Goal: Find specific page/section: Find specific page/section

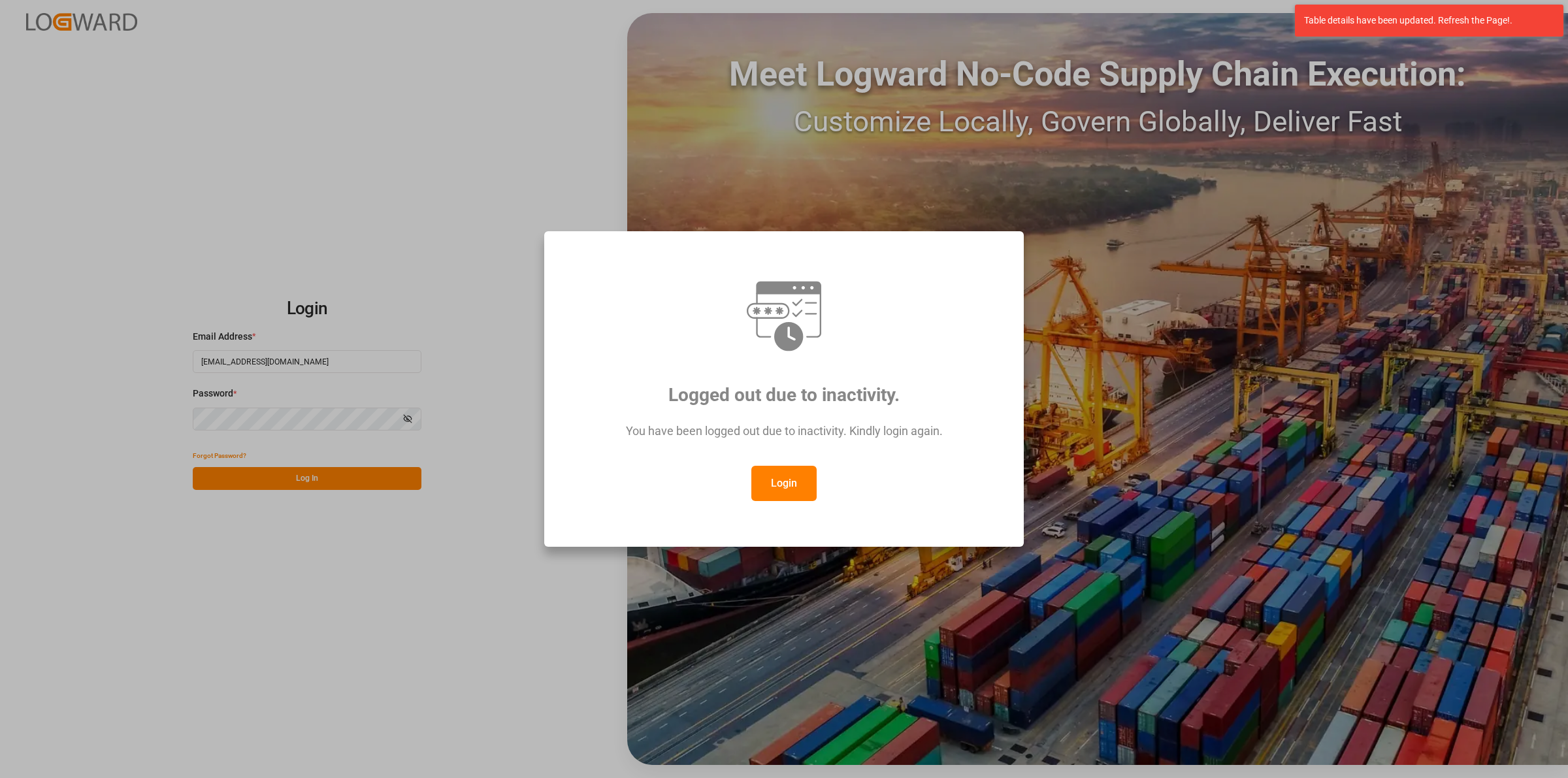
click at [774, 474] on button "Login" at bounding box center [784, 483] width 65 height 35
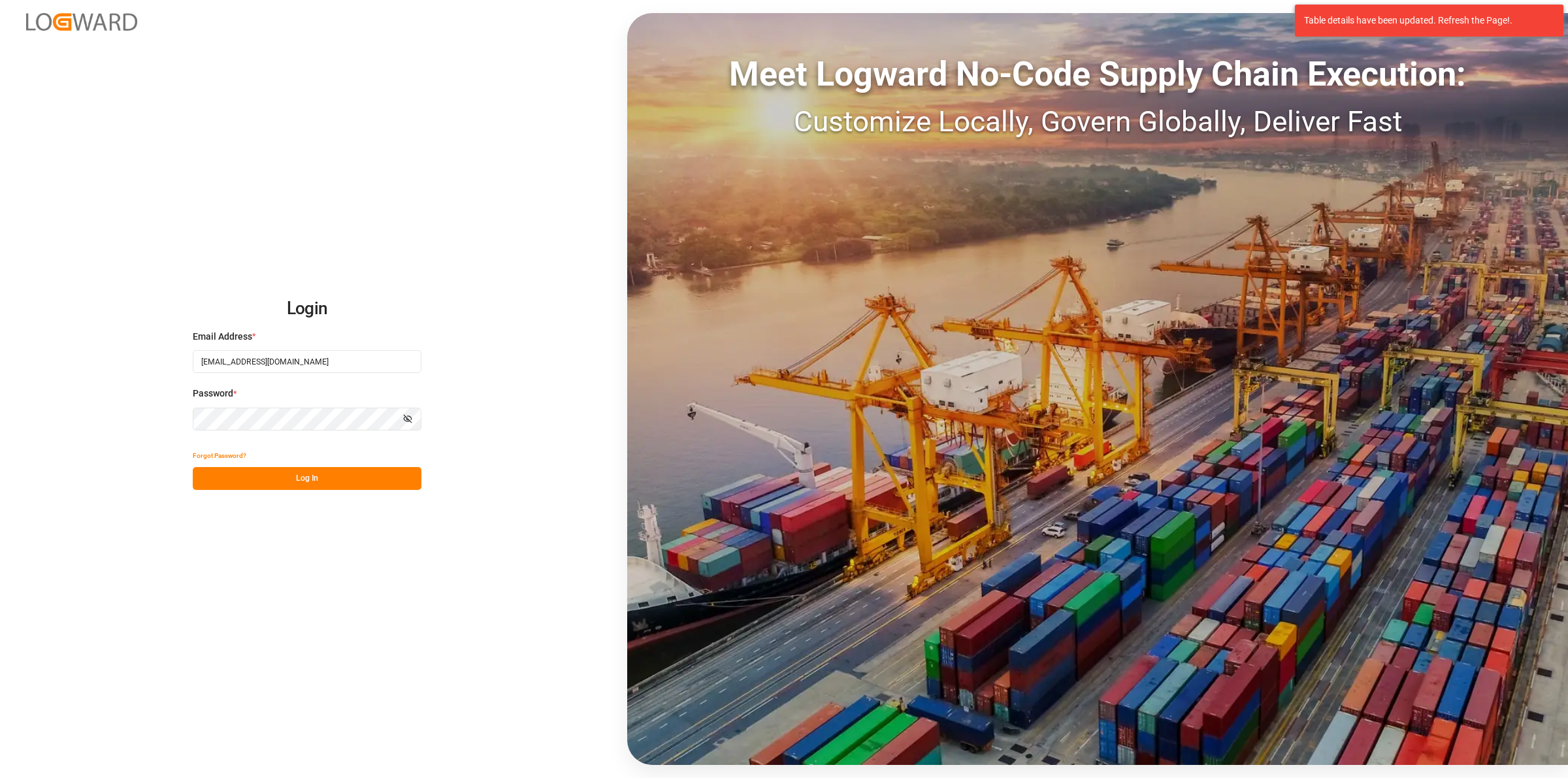
click at [330, 478] on button "Log In" at bounding box center [307, 478] width 229 height 23
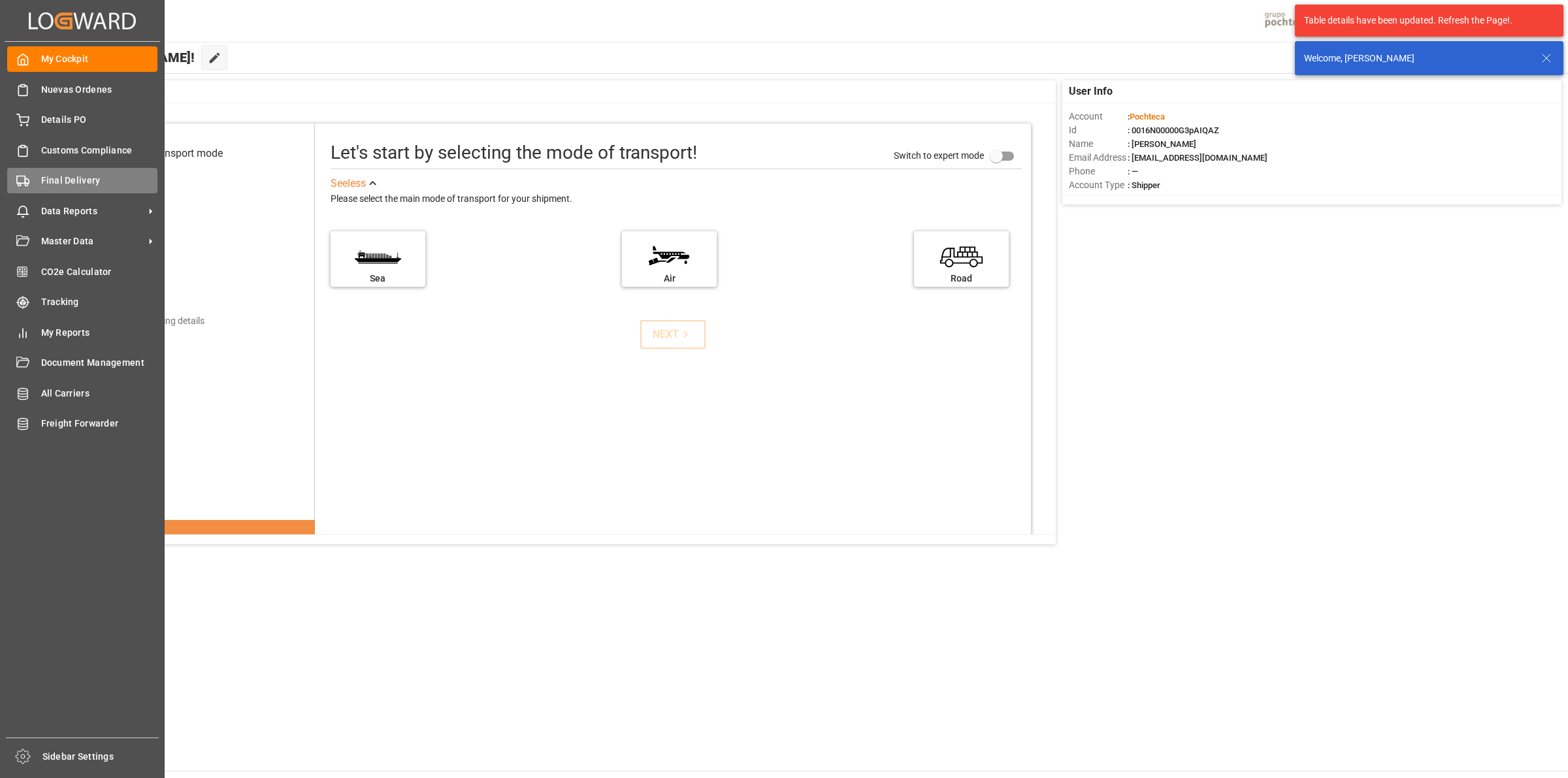
click at [38, 172] on div "Final Delivery Final Delivery" at bounding box center [82, 180] width 150 height 25
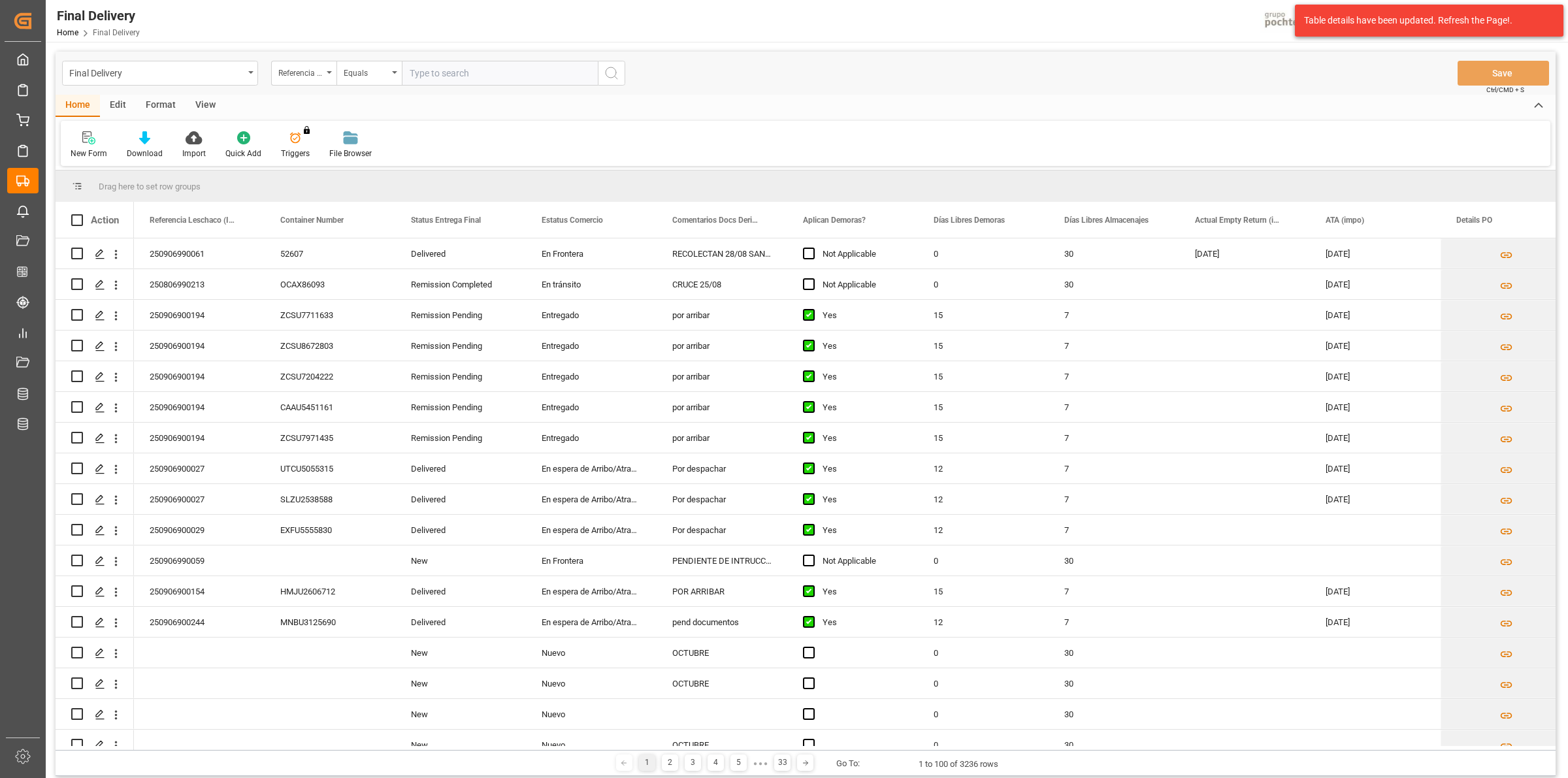
click at [197, 109] on div "View" at bounding box center [206, 106] width 40 height 22
click at [93, 149] on div "Default" at bounding box center [83, 153] width 25 height 11
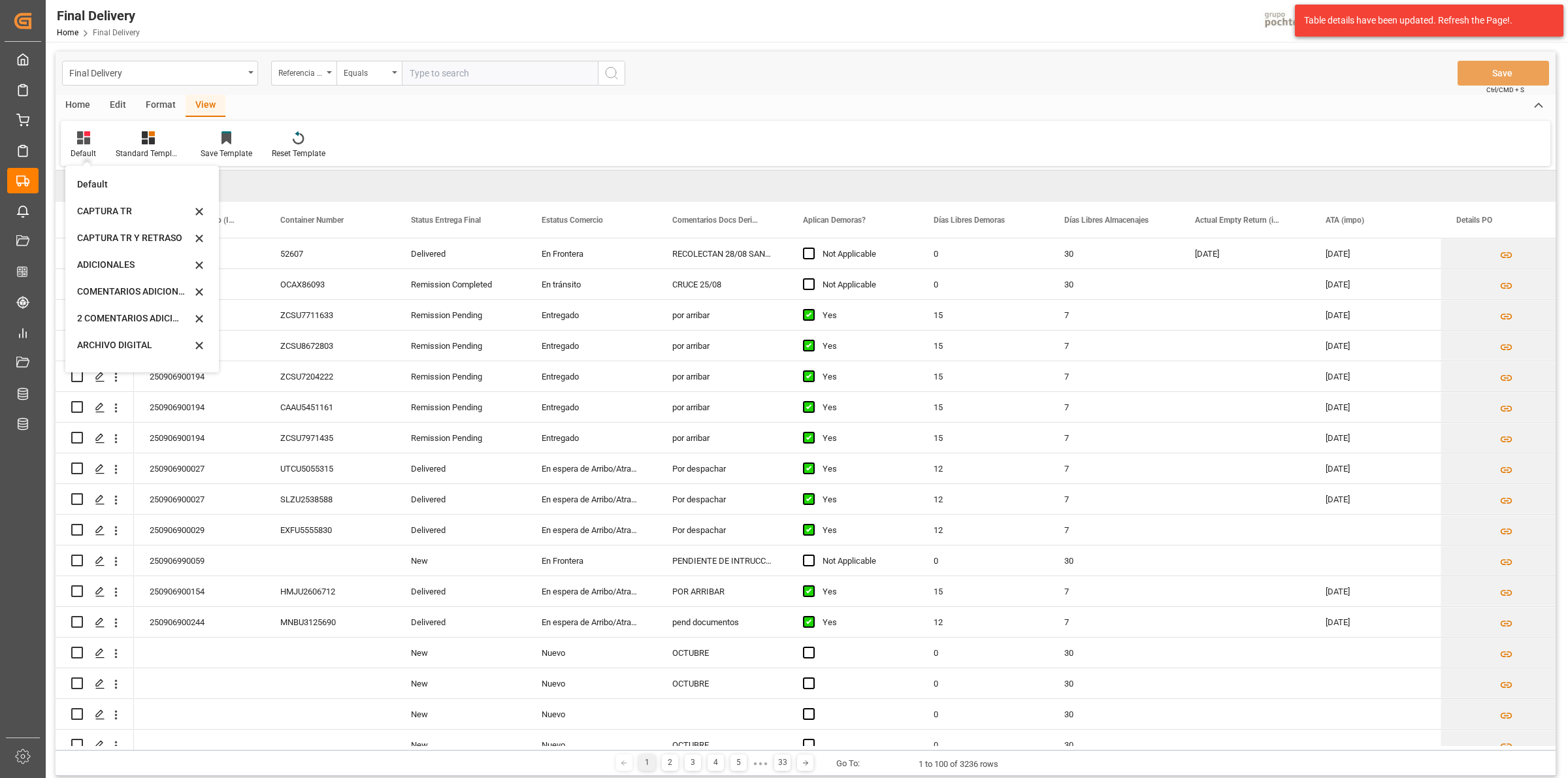
scroll to position [99, 0]
click at [161, 345] on div "CAPTURA TR Y RETRASO + FECHA DE ENTREGA" at bounding box center [142, 353] width 143 height 27
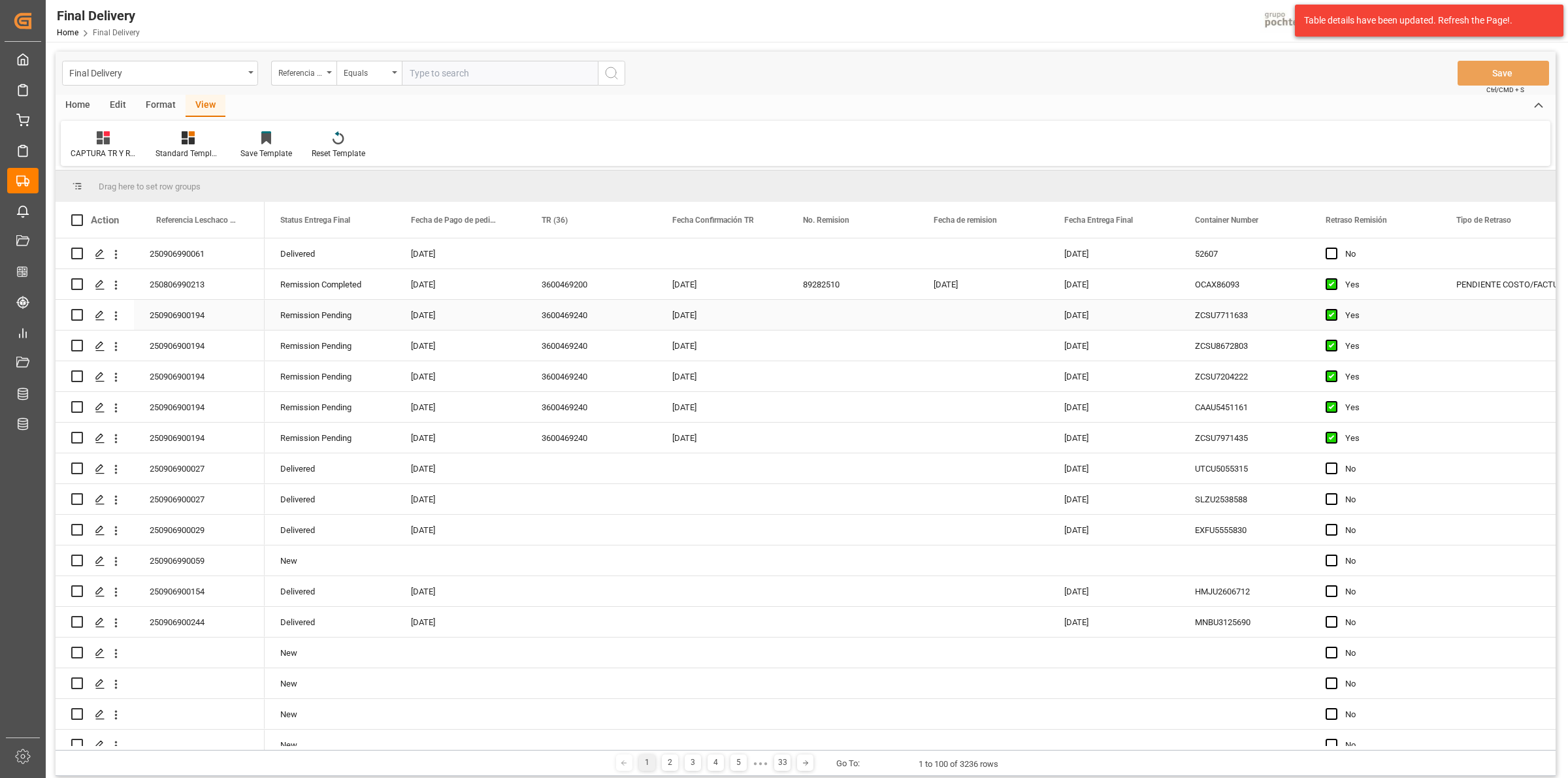
scroll to position [1114, 0]
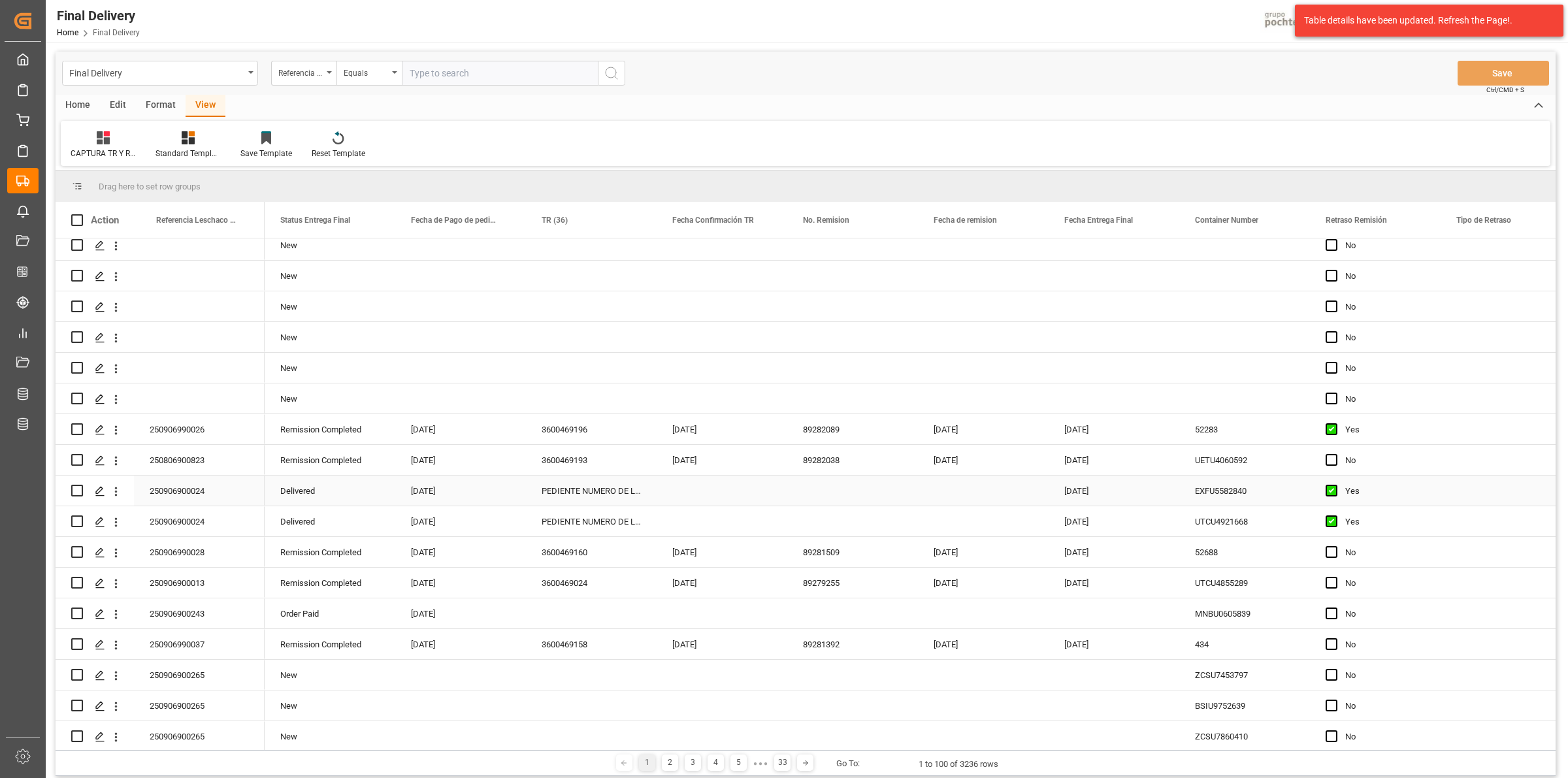
click at [592, 494] on div "PEDIENTE NUMERO DE LOTE" at bounding box center [592, 490] width 131 height 30
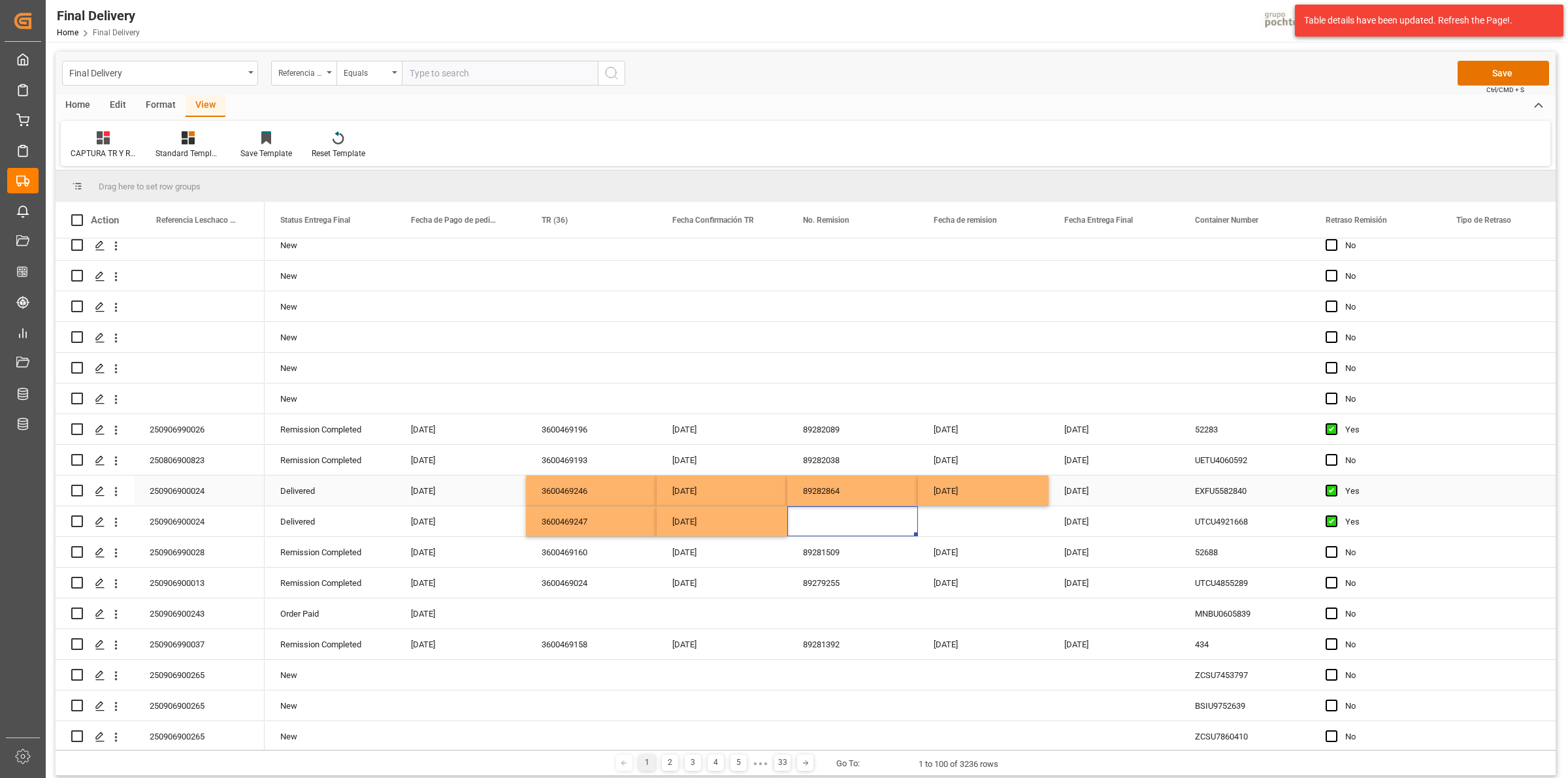
click at [1488, 493] on div "Press SPACE to select this row." at bounding box center [1532, 490] width 183 height 30
click at [1488, 493] on input "Press SPACE to select this row." at bounding box center [1532, 498] width 162 height 24
click at [1506, 537] on div "PENDIENTE CIEGO (SIN NUMERO DE LOTE)" at bounding box center [1541, 536] width 178 height 45
type input "PENDIENTE CIEGO (SIN NUMERO DE LOTE)"
click at [1482, 461] on div "Press SPACE to select this row." at bounding box center [1532, 460] width 183 height 30
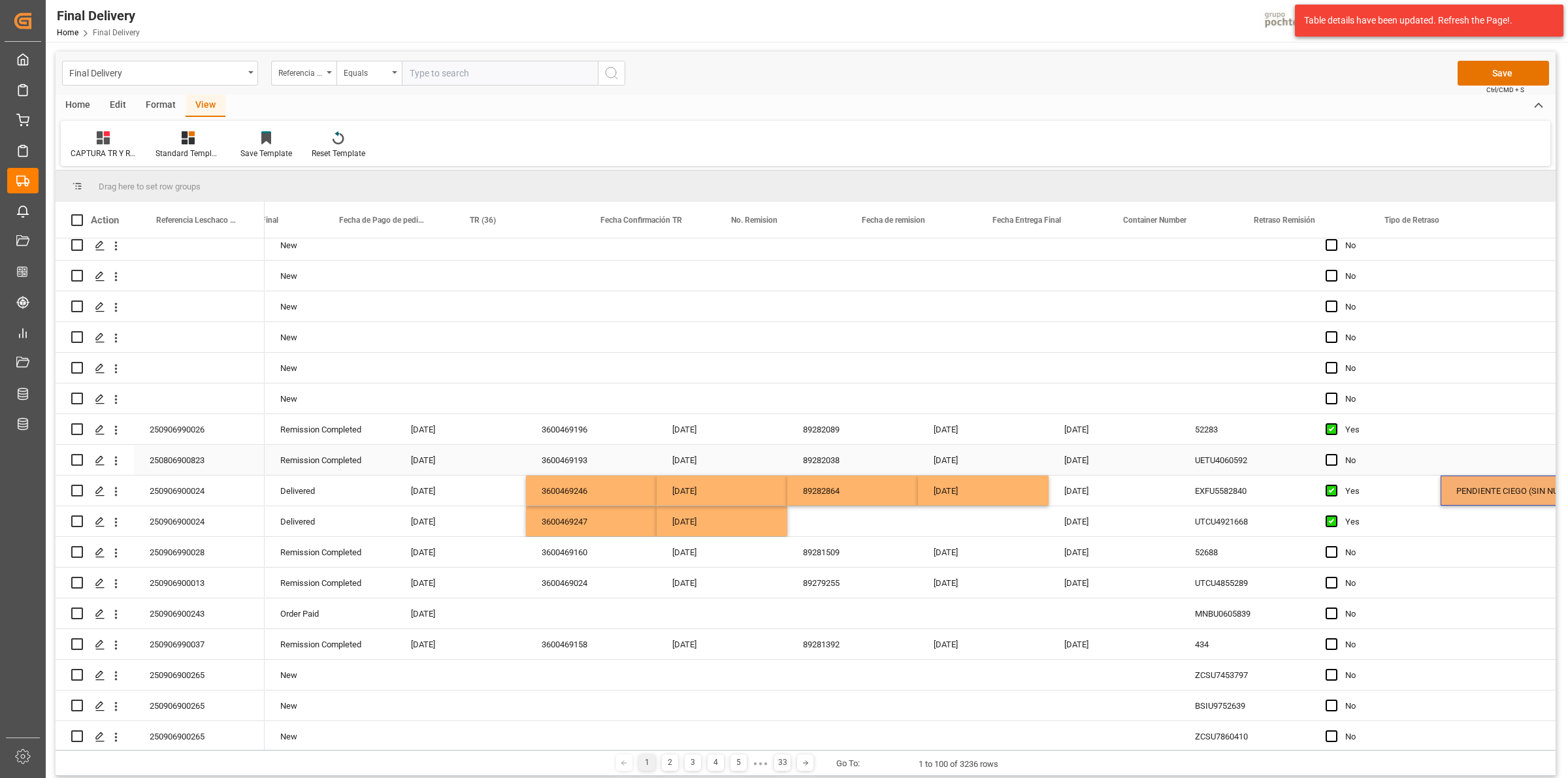
scroll to position [0, 72]
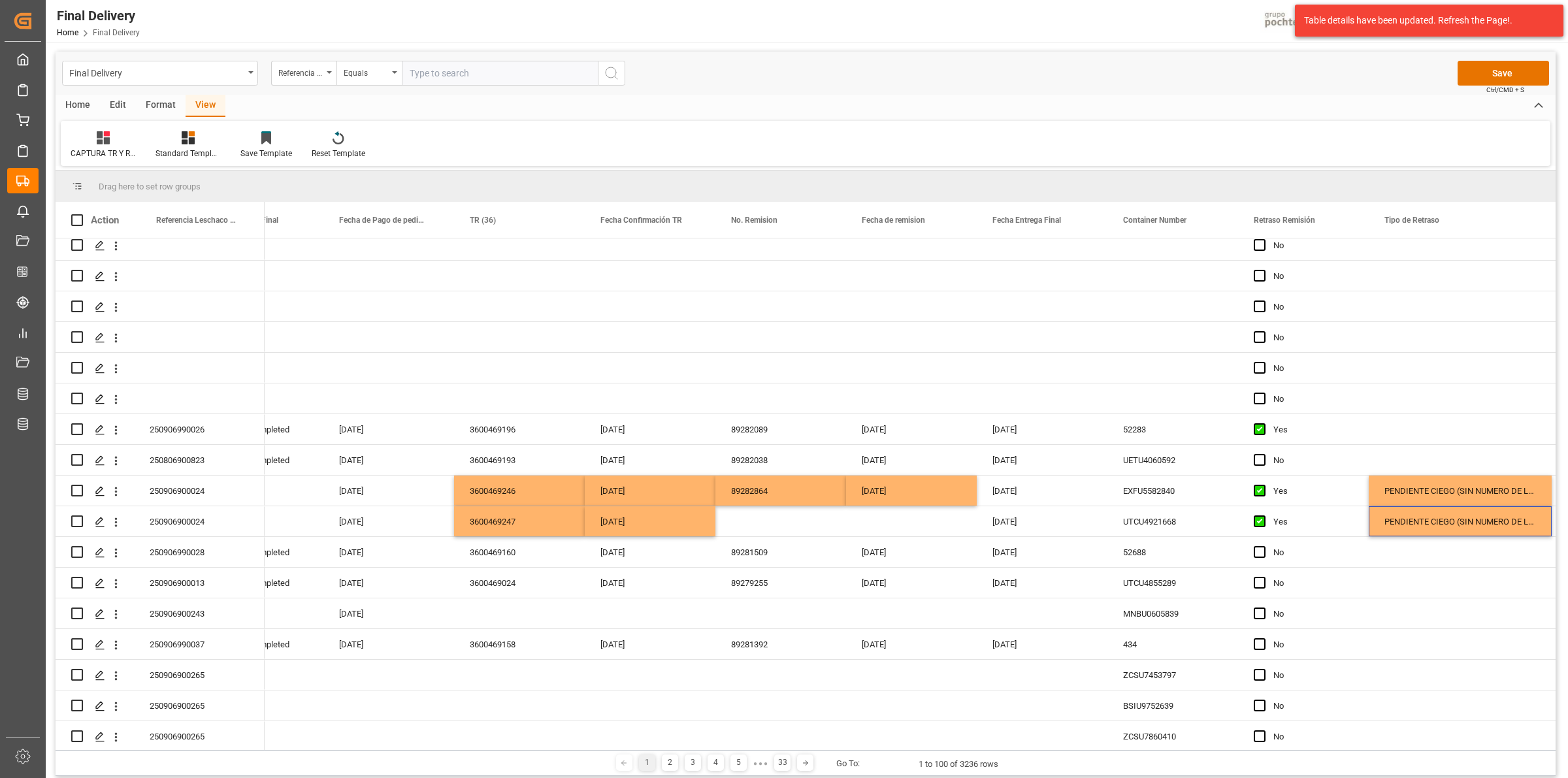
click at [1493, 53] on div "Final Delivery Referencia Leschaco (Impo) Equals Save Ctrl/CMD + S" at bounding box center [805, 72] width 1500 height 43
click at [1483, 63] on button "Save" at bounding box center [1503, 73] width 92 height 24
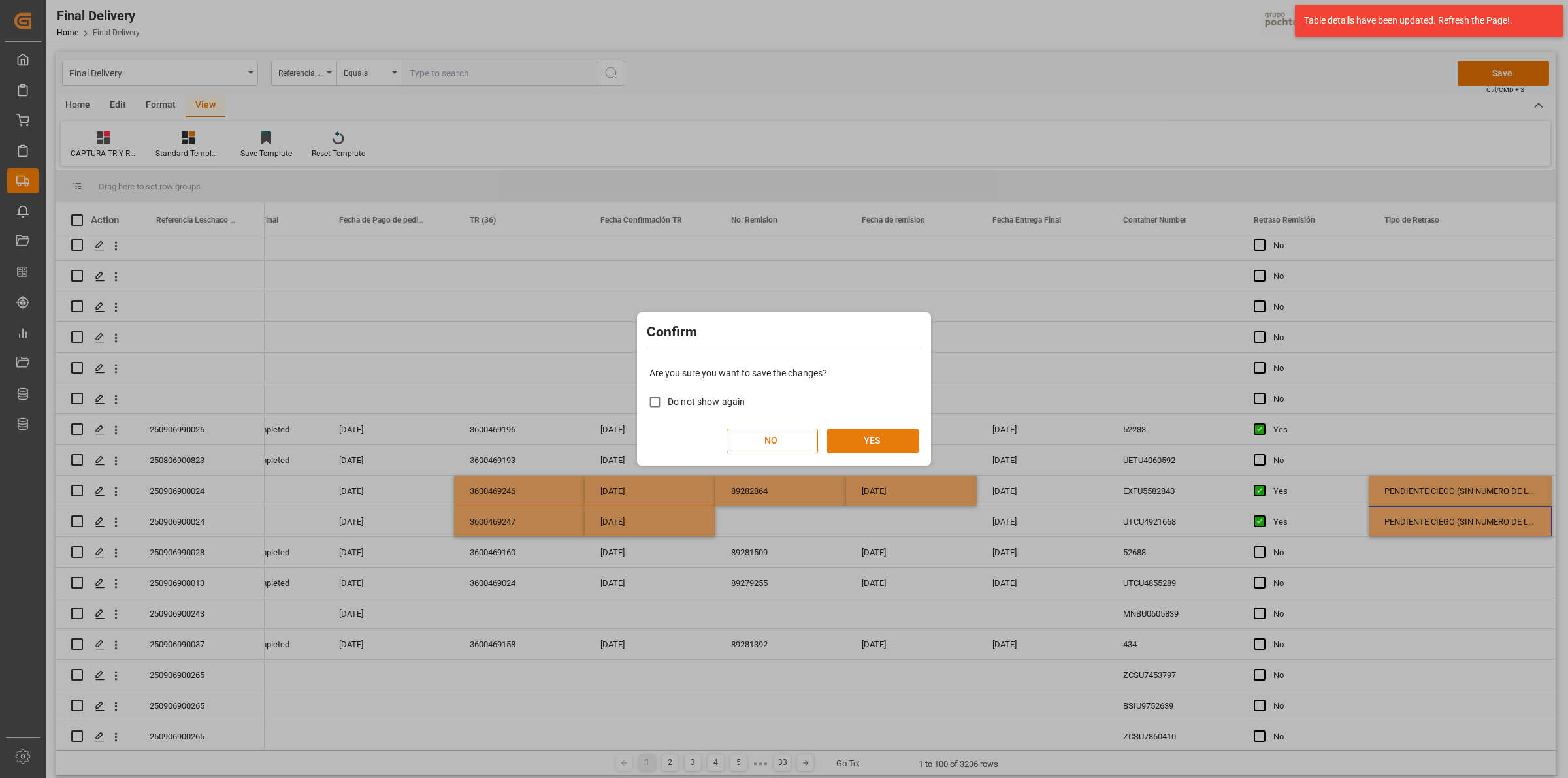
click at [895, 438] on button "YES" at bounding box center [873, 440] width 92 height 24
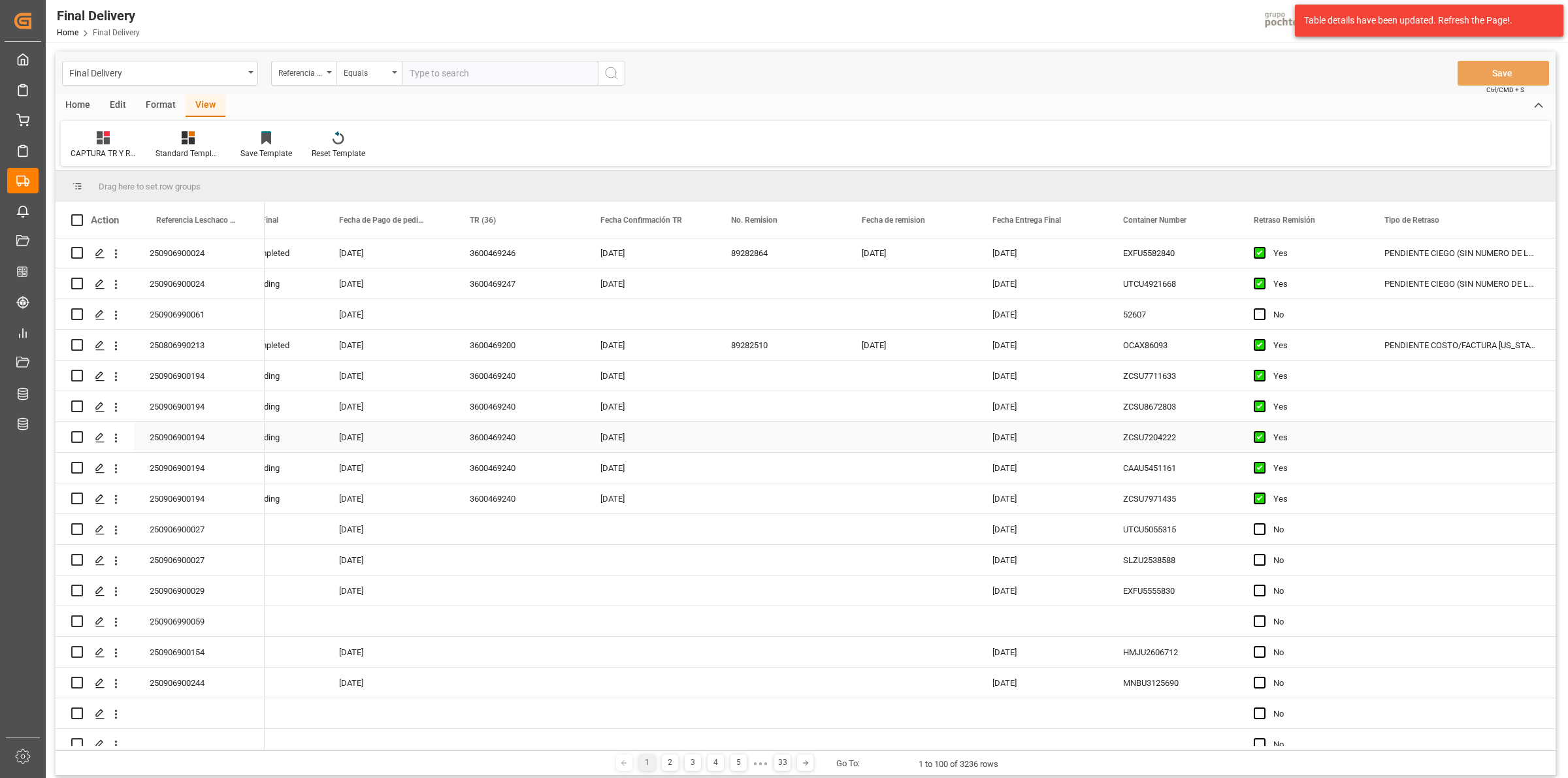
scroll to position [0, 0]
click at [757, 285] on div "Press SPACE to select this row." at bounding box center [781, 284] width 131 height 30
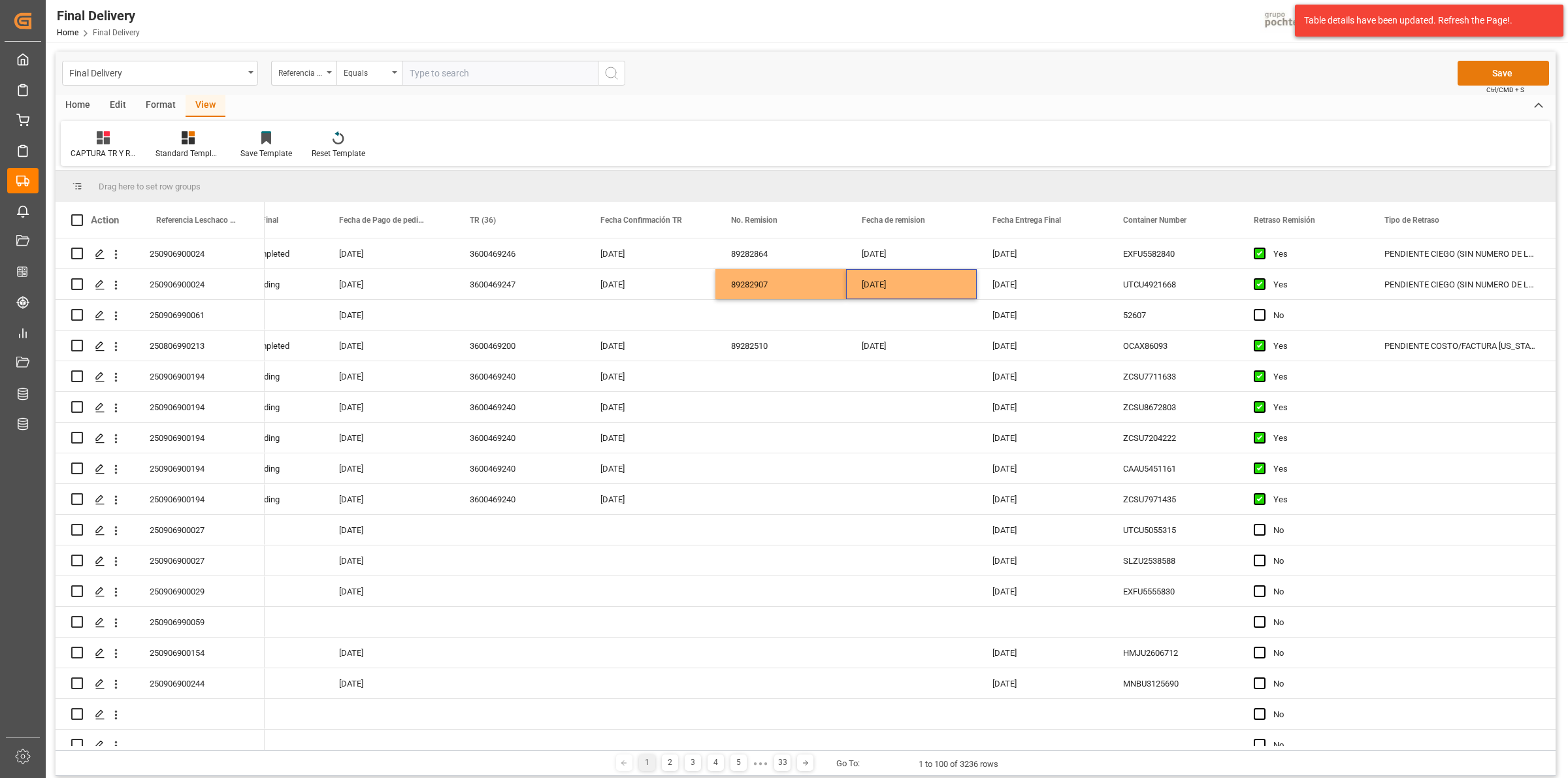
click at [1459, 82] on button "Save" at bounding box center [1503, 73] width 92 height 24
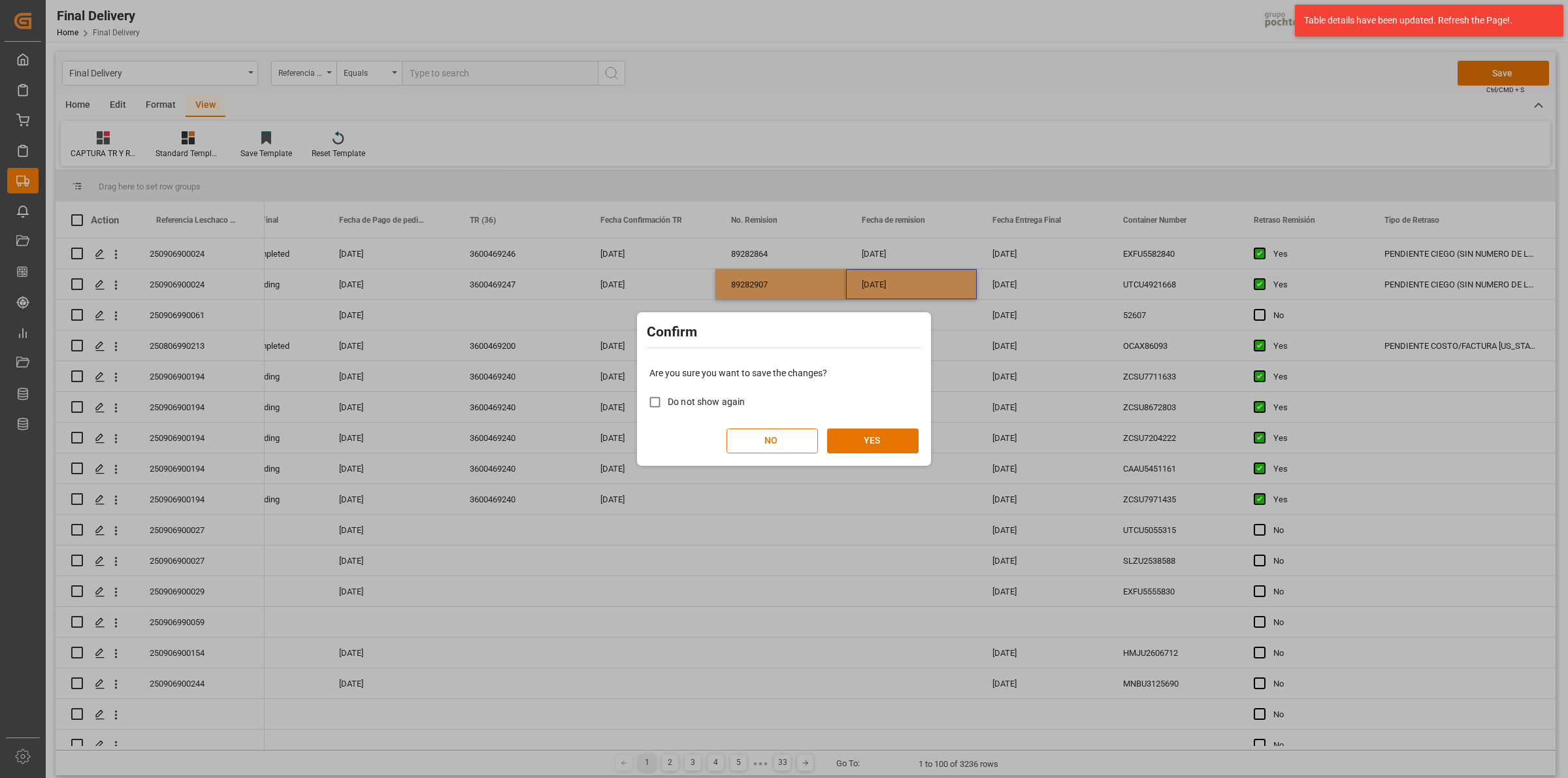
click at [1475, 76] on div "Confirm Are you sure you want to save the changes? Do not show again NO YES" at bounding box center [784, 389] width 1568 height 778
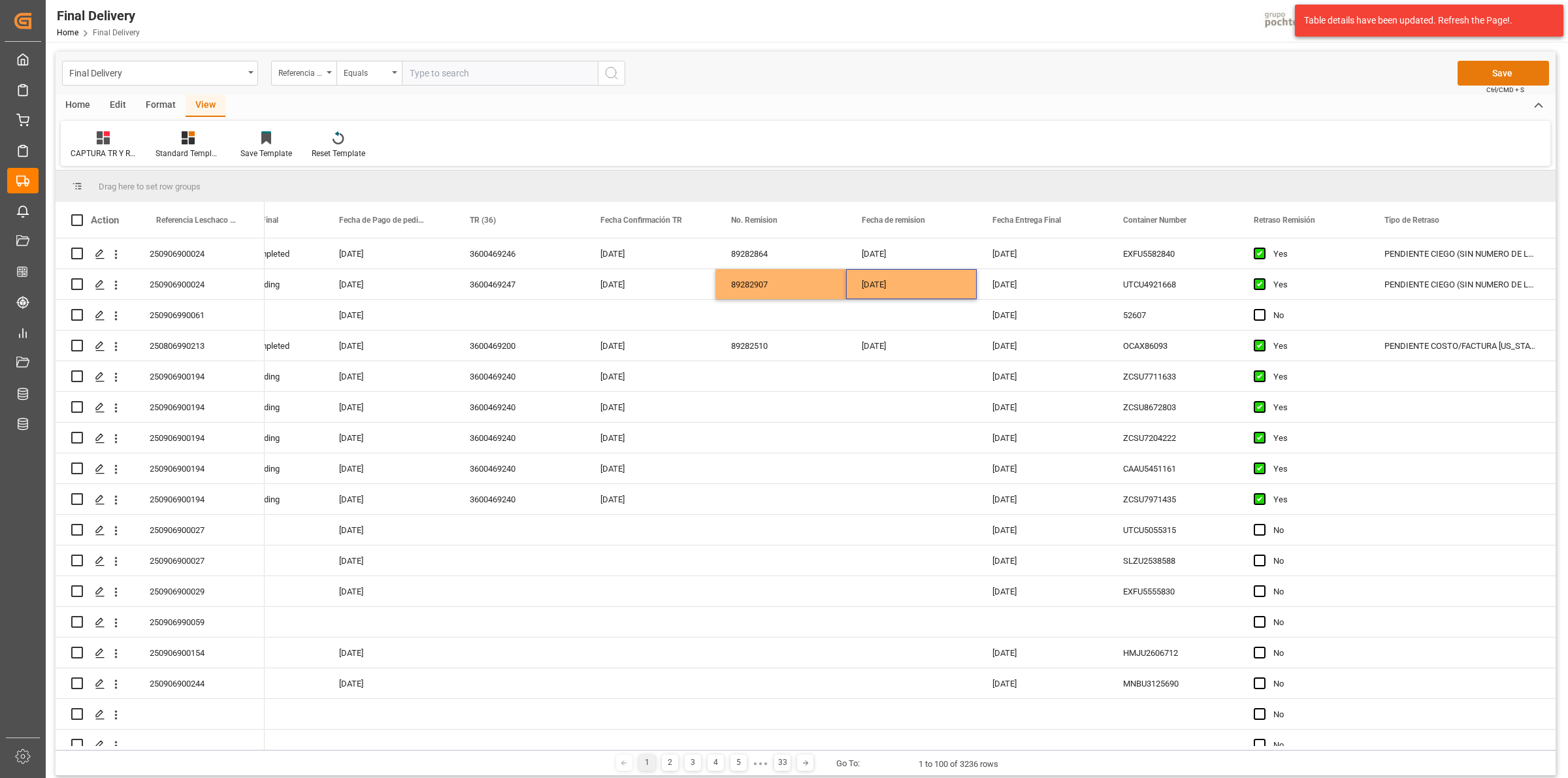
click at [1495, 72] on button "Save" at bounding box center [1503, 73] width 92 height 24
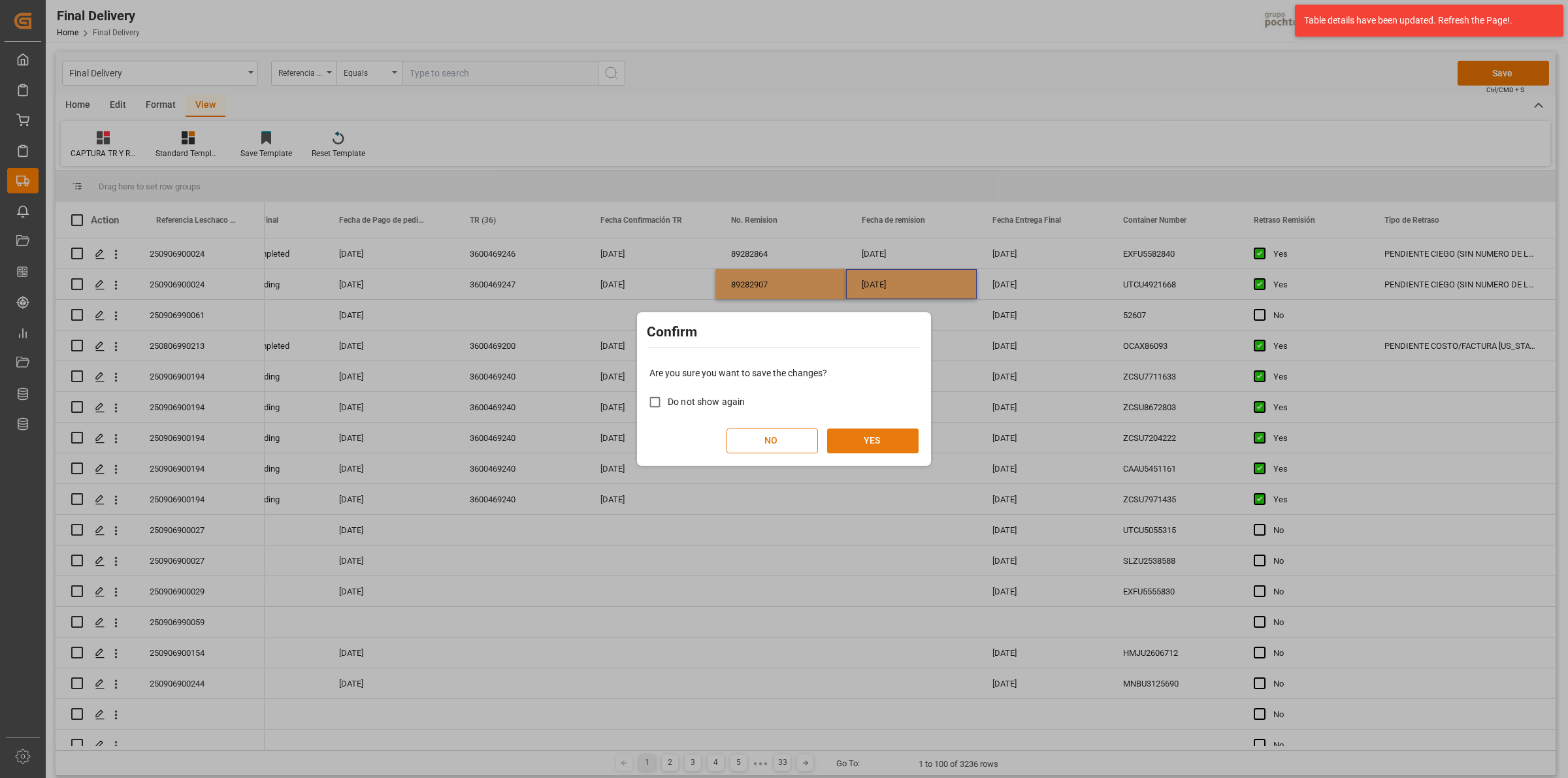
click at [887, 441] on button "YES" at bounding box center [873, 440] width 92 height 24
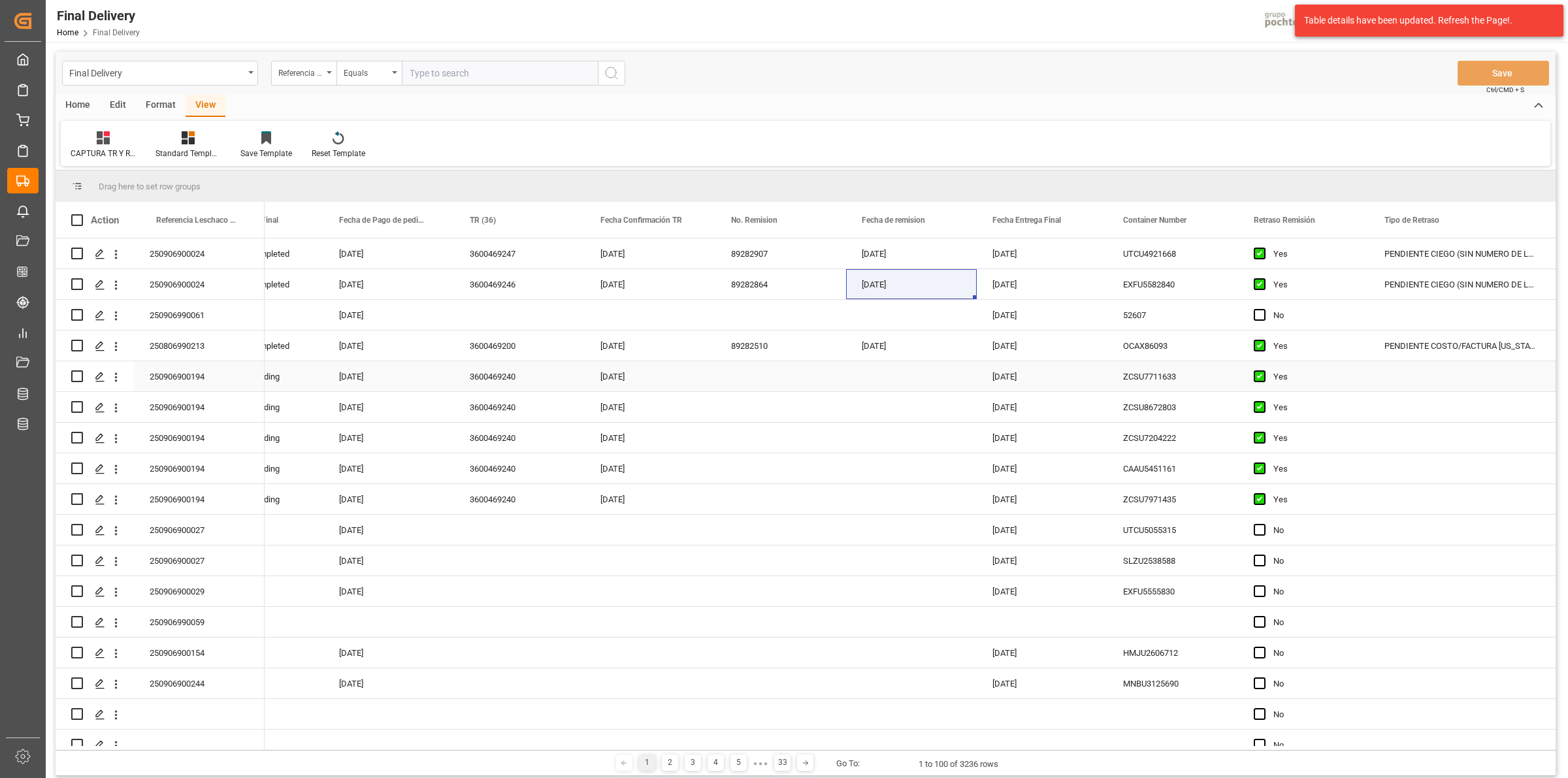
click at [771, 372] on div "Press SPACE to select this row." at bounding box center [781, 376] width 131 height 30
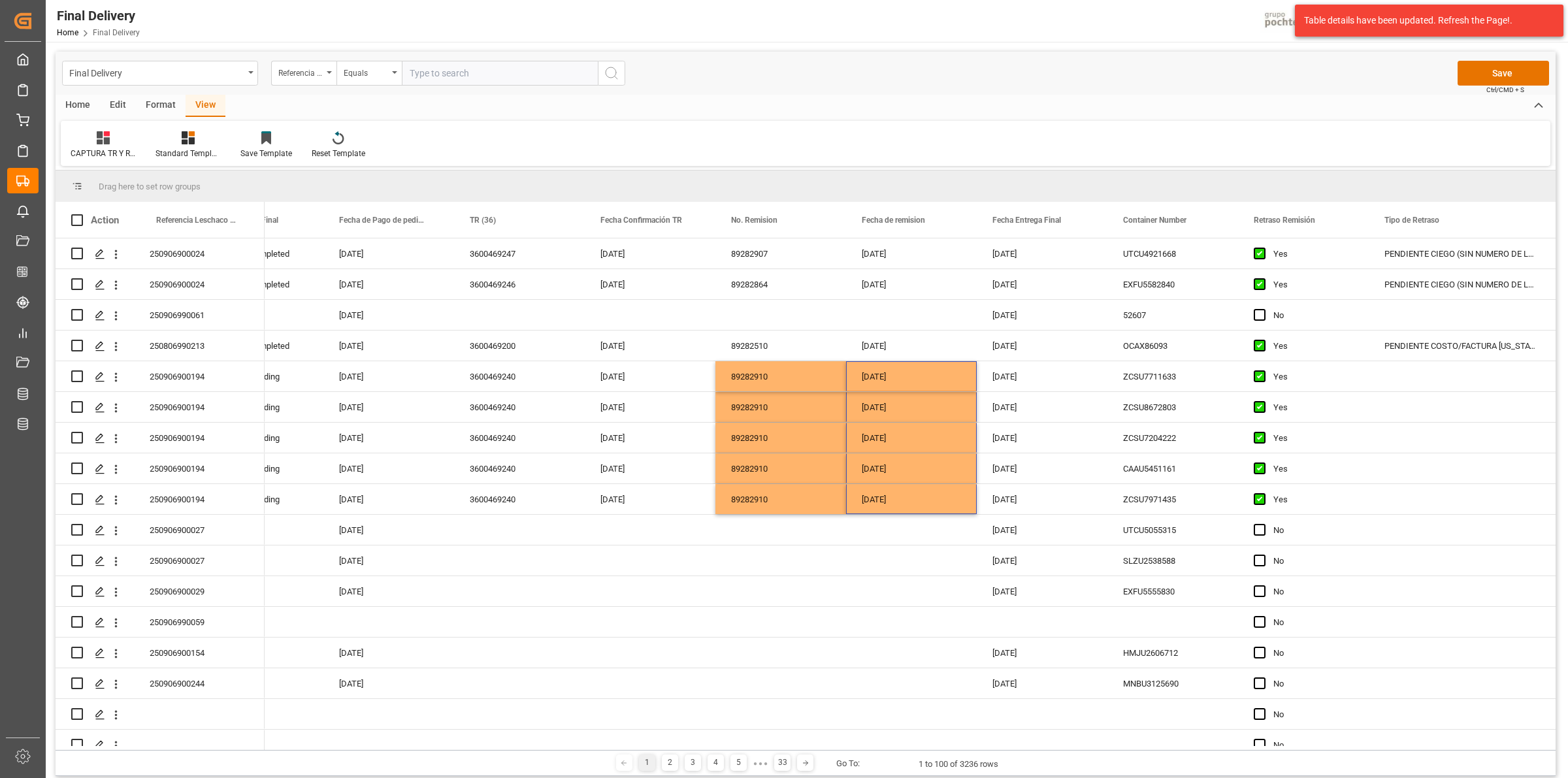
click at [1300, 140] on div "CAPTURA TR Y RETRASO + FECHA DE ENTREGA Standard Templates Save Template Reset …" at bounding box center [805, 144] width 1489 height 45
click at [1433, 381] on div "Press SPACE to select this row." at bounding box center [1461, 376] width 183 height 30
click at [1433, 384] on input "Press SPACE to select this row." at bounding box center [1461, 384] width 162 height 24
drag, startPoint x: 1441, startPoint y: 412, endPoint x: 1446, endPoint y: 464, distance: 52.2
click at [1441, 412] on div "DIFERENCIAS EN OC VS FACTURA" at bounding box center [1461, 421] width 161 height 45
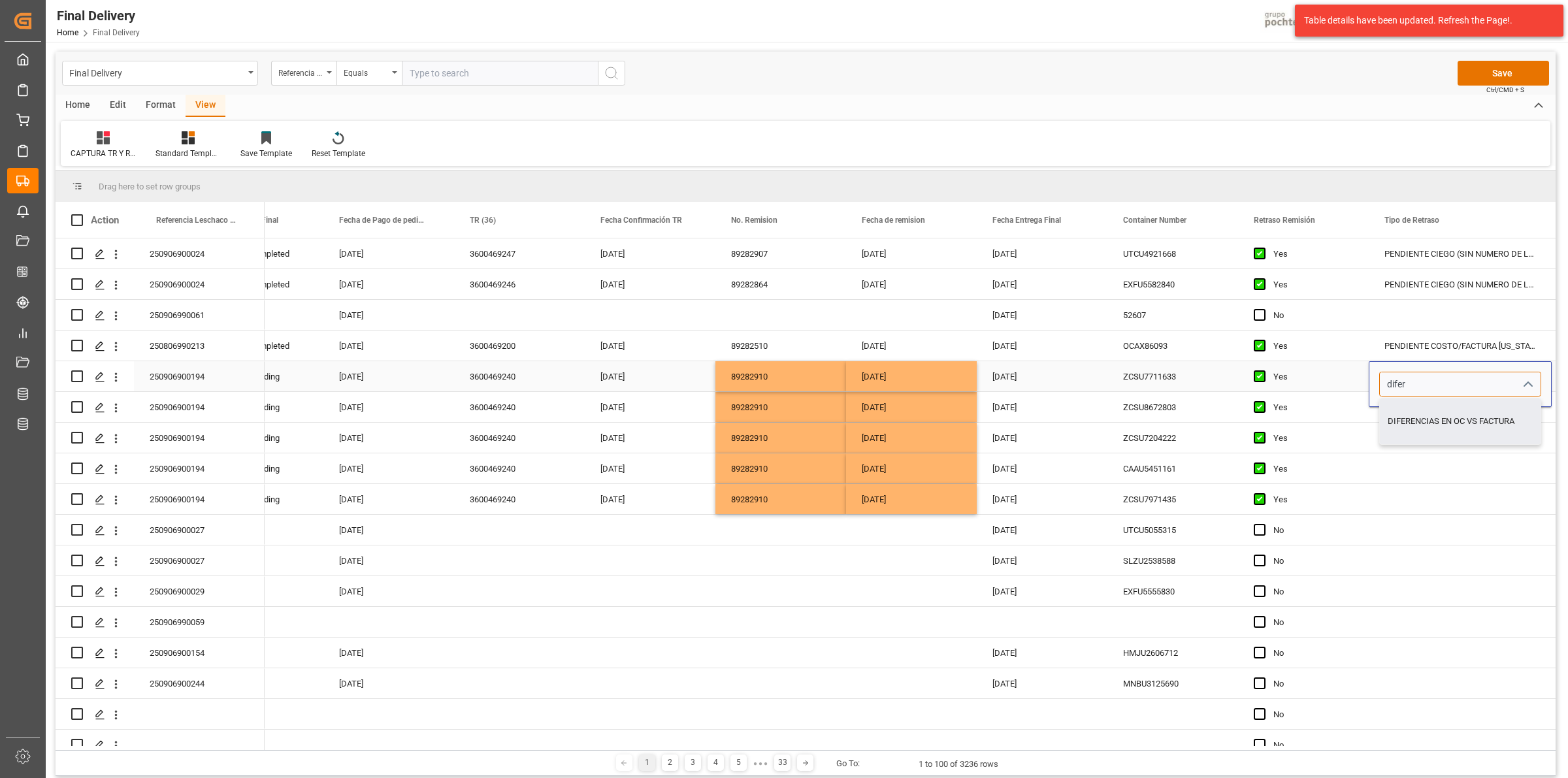
type input "DIFERENCIAS EN OC VS FACTURA"
click at [1446, 464] on div "Press SPACE to select this row." at bounding box center [1461, 468] width 183 height 30
click at [1443, 378] on div "DIFERENCIAS EN OC VS FACTURA" at bounding box center [1461, 376] width 183 height 30
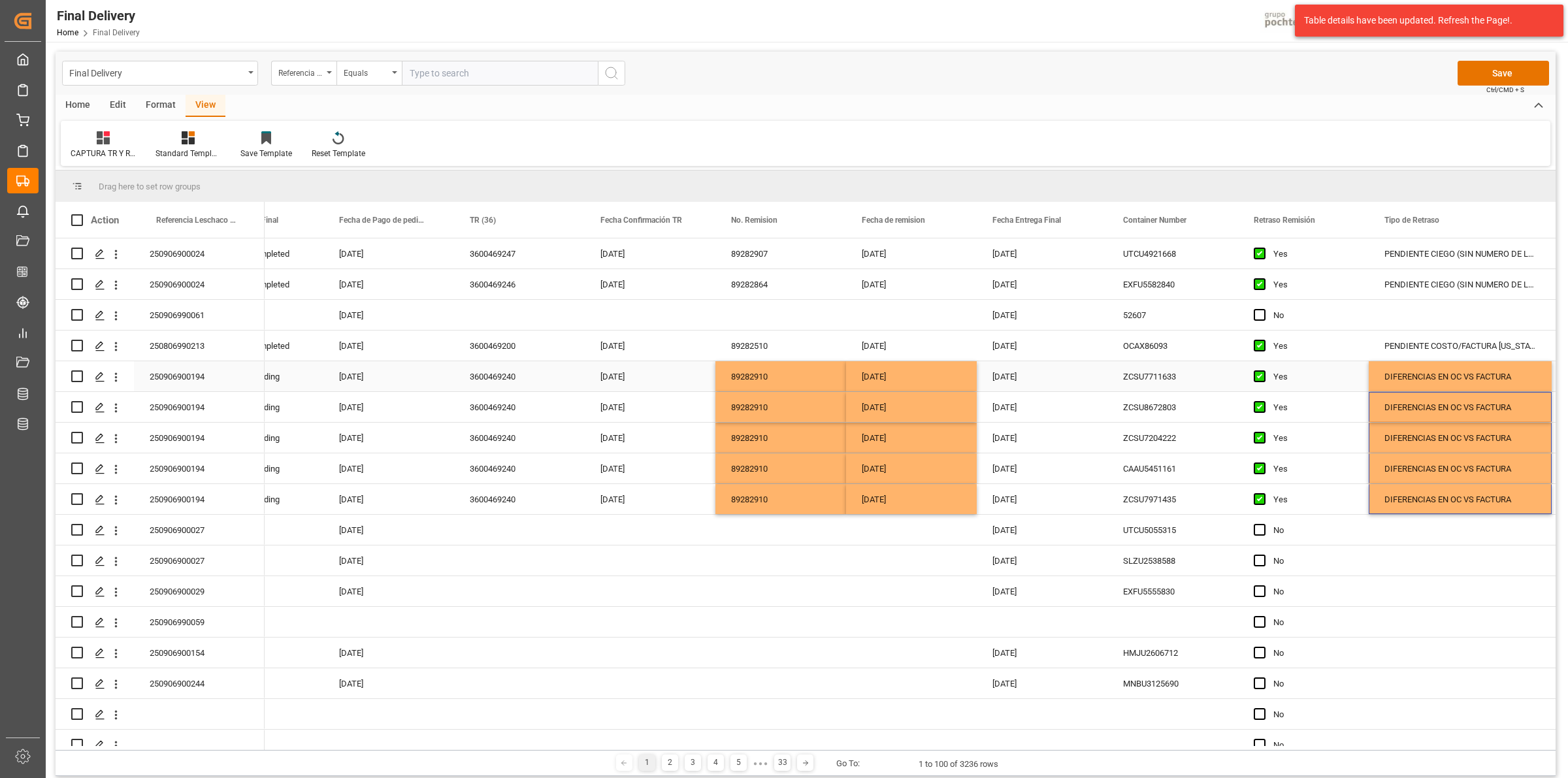
click at [1443, 378] on div "DIFERENCIAS EN OC VS FACTURA" at bounding box center [1461, 376] width 183 height 30
click at [1503, 72] on button "Save" at bounding box center [1503, 73] width 92 height 24
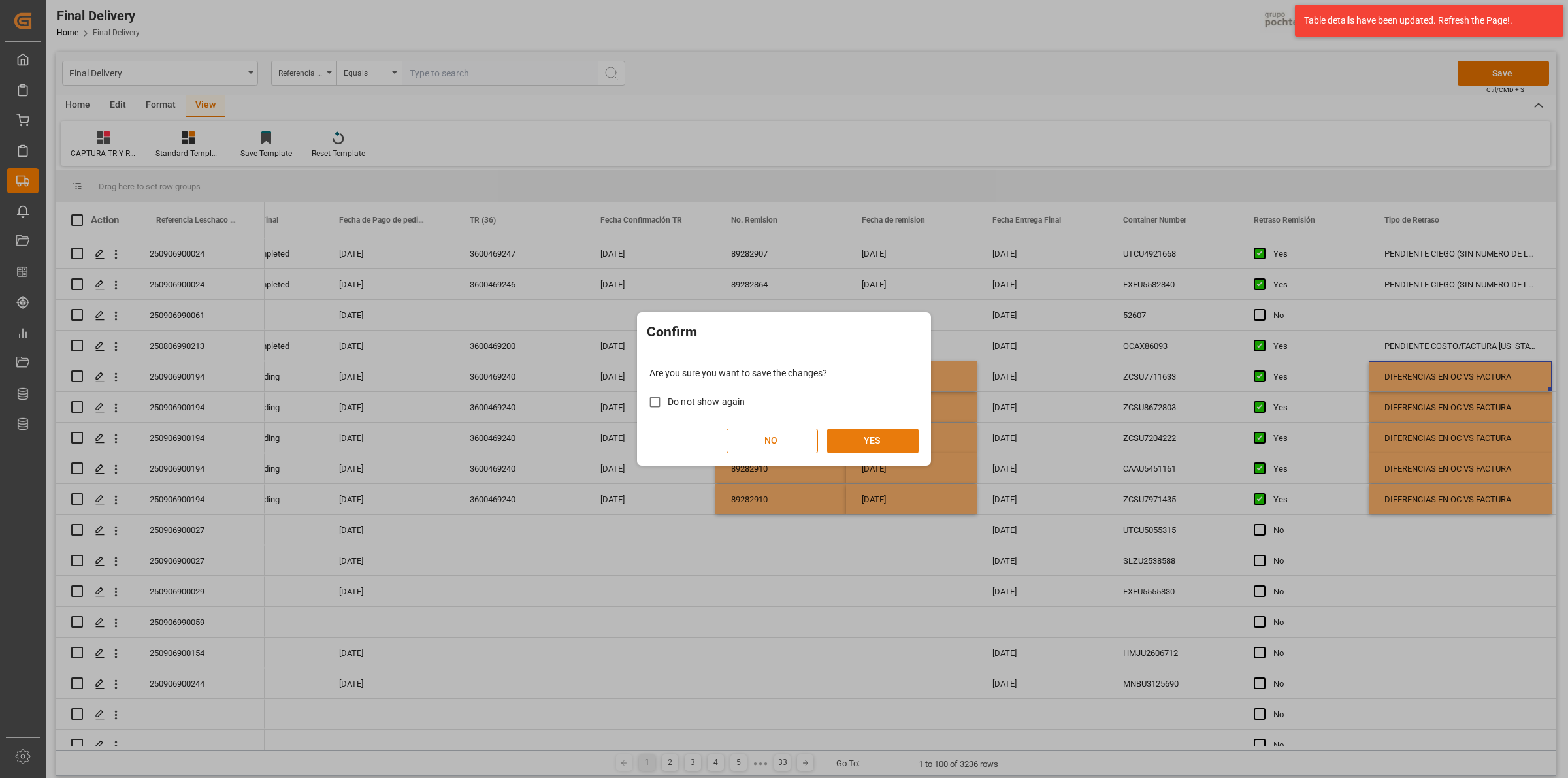
click at [887, 443] on button "YES" at bounding box center [873, 440] width 92 height 24
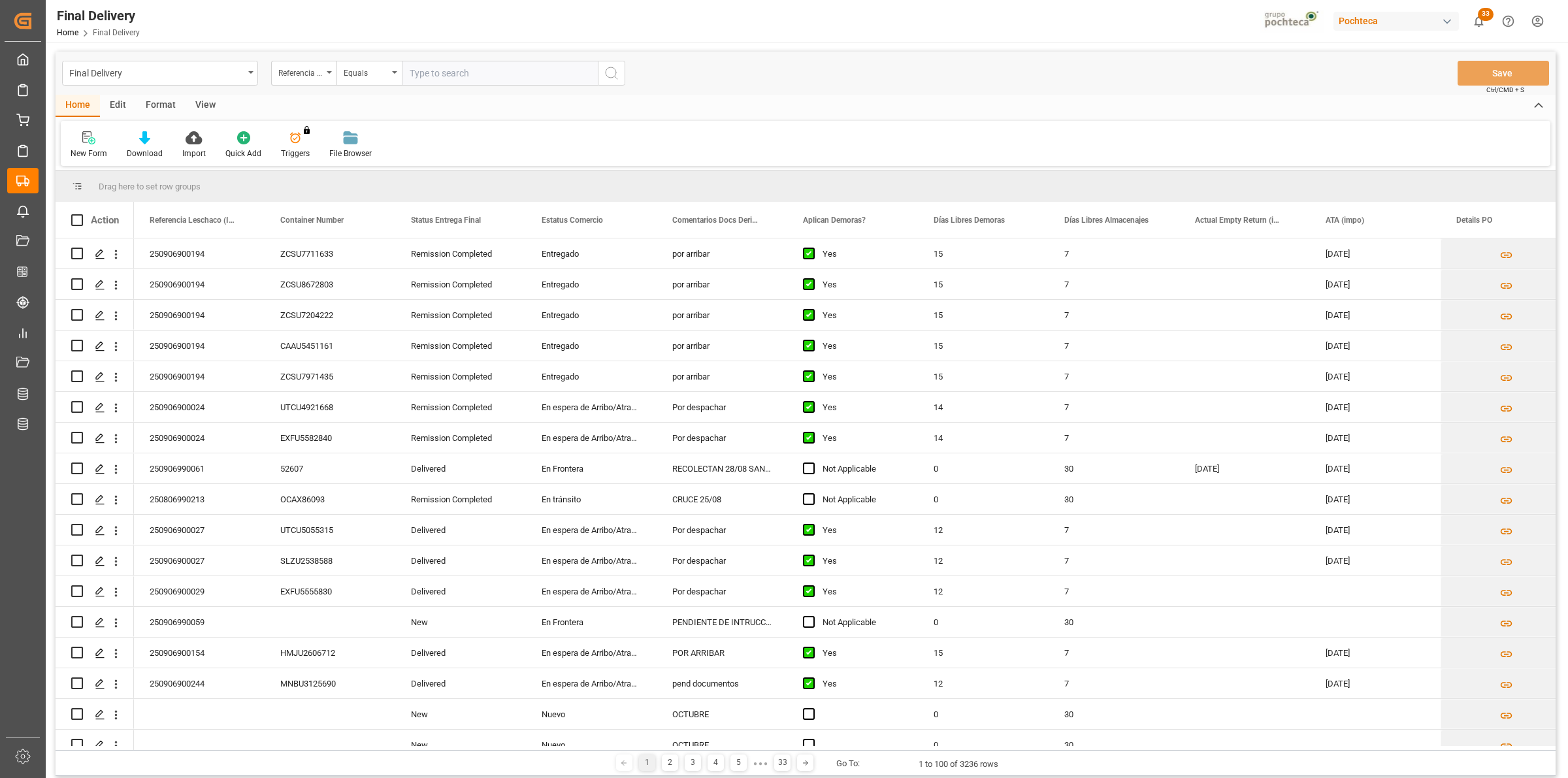
click at [209, 106] on div "View" at bounding box center [206, 106] width 40 height 22
click at [92, 149] on div "Default" at bounding box center [83, 153] width 25 height 11
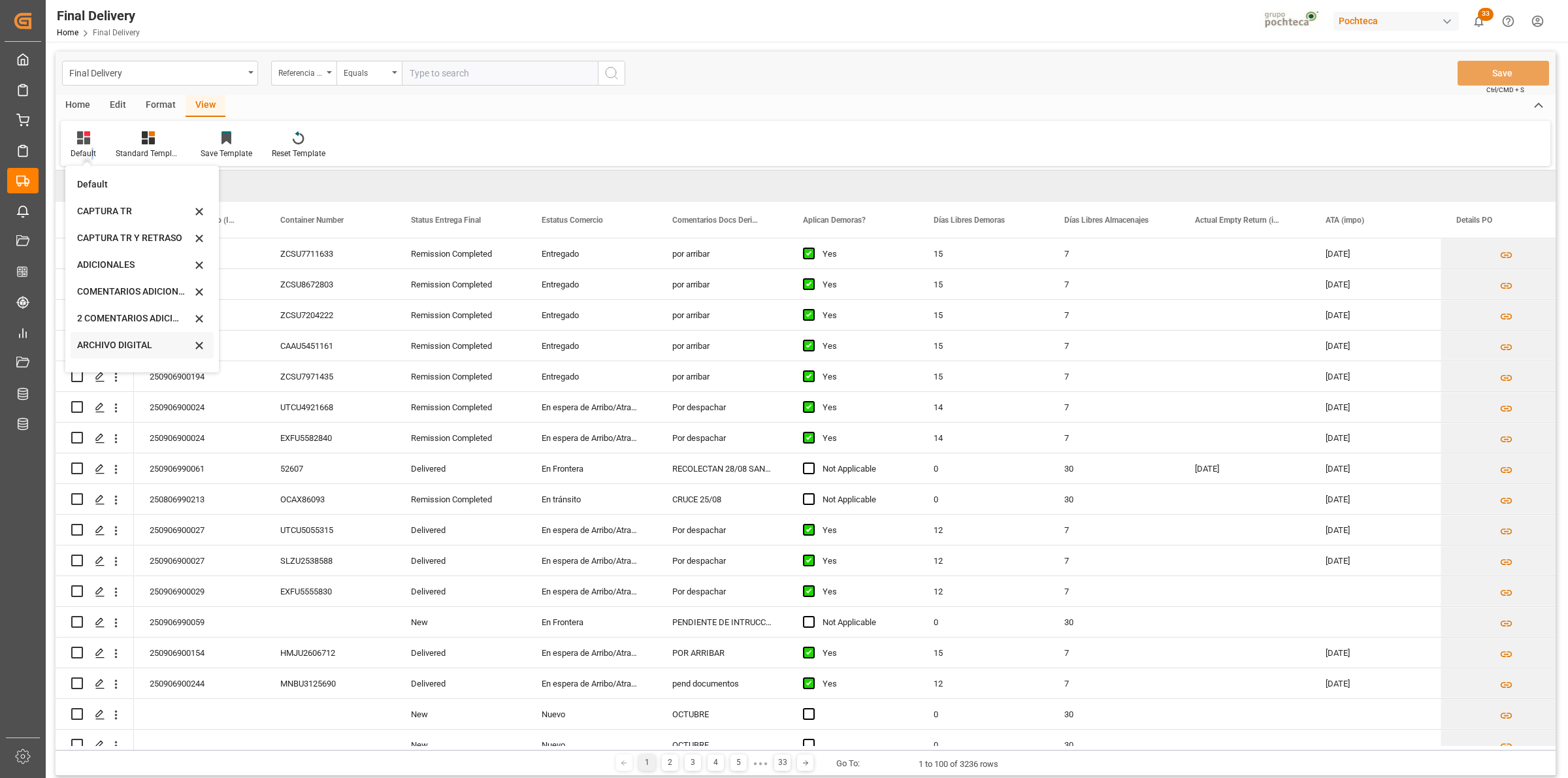
scroll to position [99, 0]
click at [132, 348] on div "CAPTURA TR Y RETRASO + FECHA DE ENTREGA" at bounding box center [134, 354] width 114 height 14
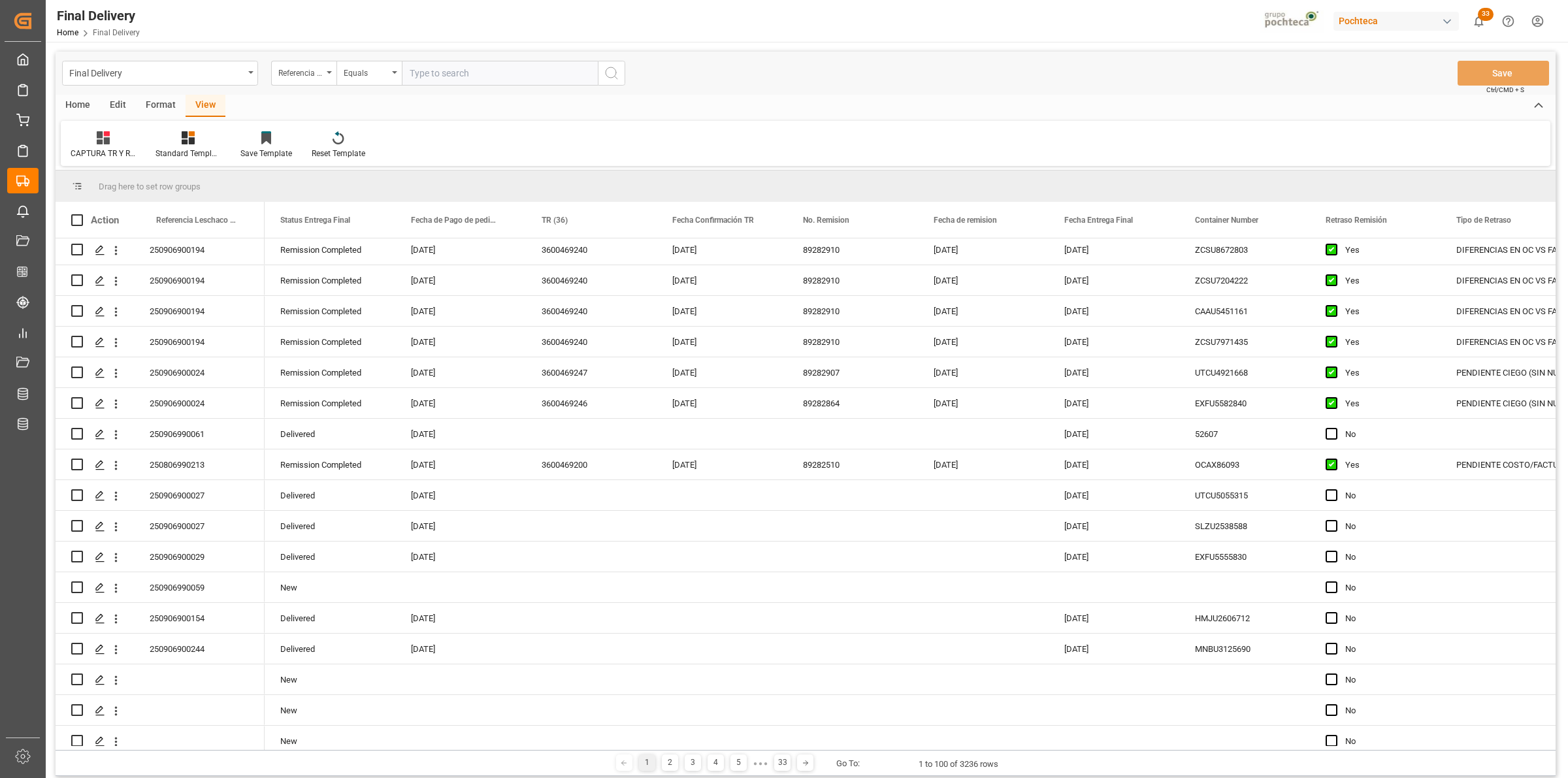
scroll to position [0, 0]
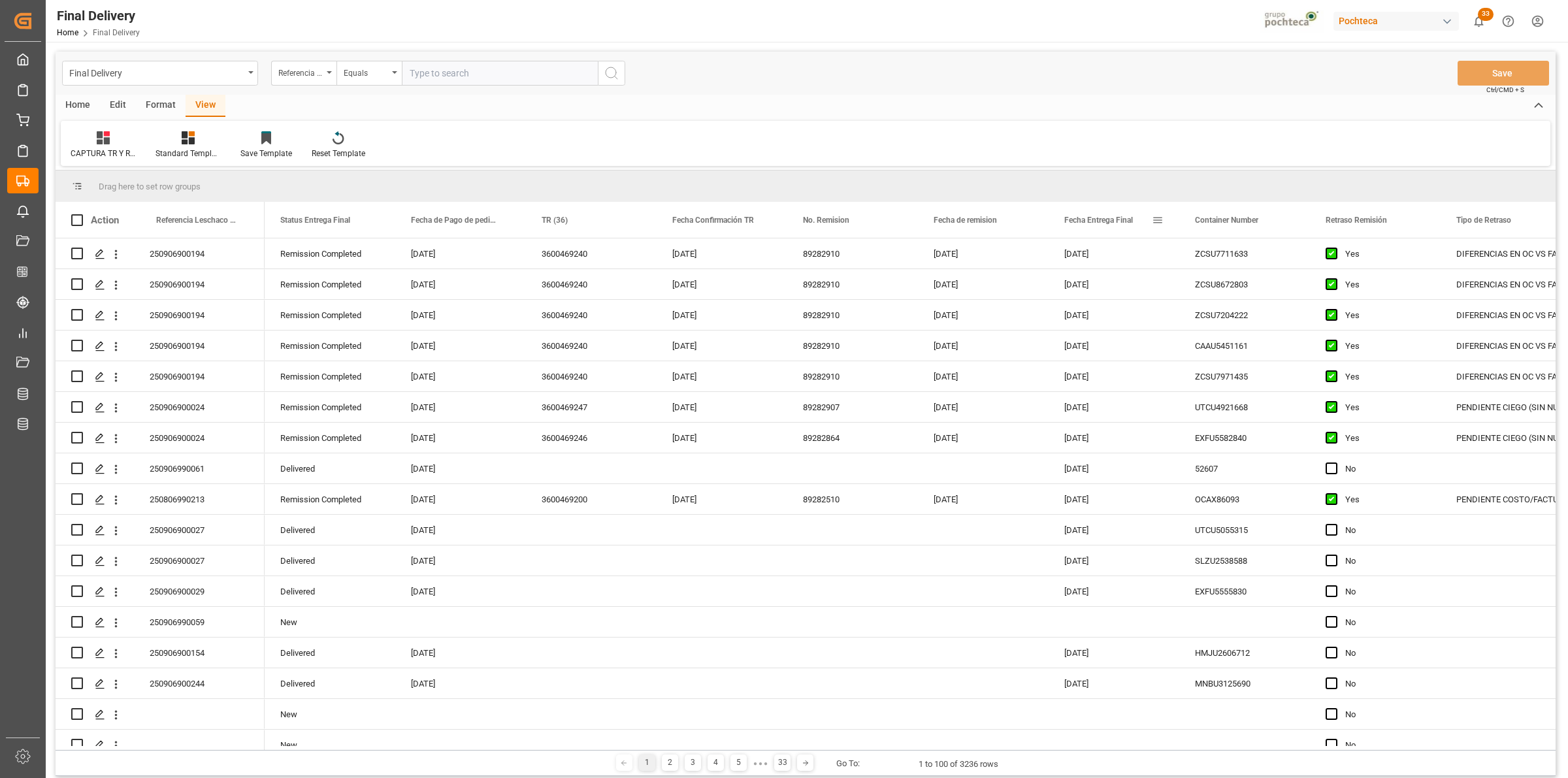
click at [1154, 219] on span at bounding box center [1157, 220] width 11 height 11
click at [1240, 224] on span "filter" at bounding box center [1232, 222] width 58 height 24
click at [1270, 285] on input "date" at bounding box center [1218, 290] width 128 height 26
click at [1275, 289] on input "date" at bounding box center [1218, 290] width 128 height 26
click at [1252, 262] on div "Equals" at bounding box center [1212, 257] width 110 height 10
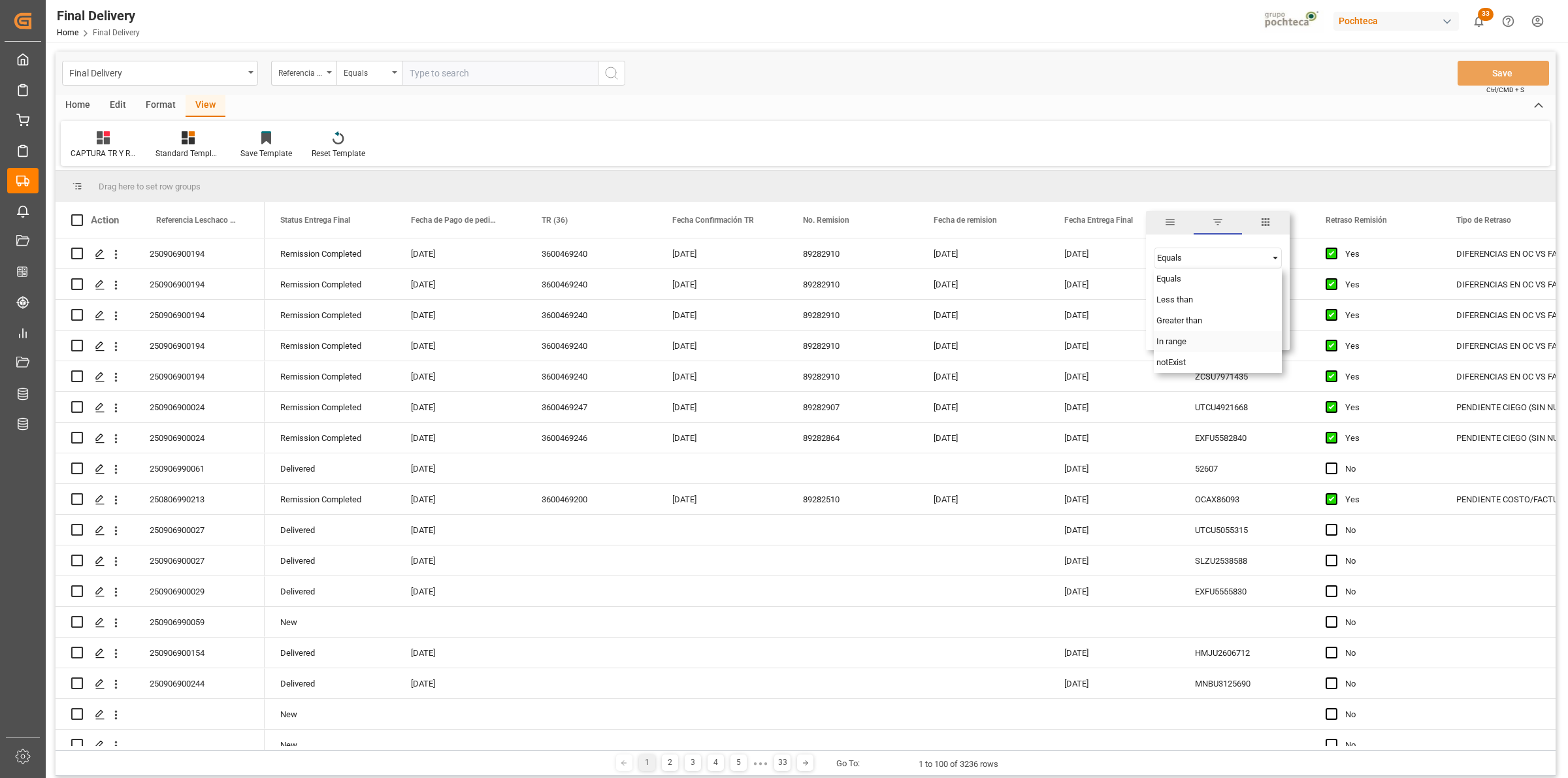
click at [1190, 345] on div "In range" at bounding box center [1218, 342] width 128 height 21
click at [1275, 279] on input "date" at bounding box center [1218, 290] width 128 height 26
click at [1272, 286] on input "date" at bounding box center [1218, 290] width 128 height 26
type input "2025-09-01"
click at [1276, 327] on input "date" at bounding box center [1218, 326] width 128 height 26
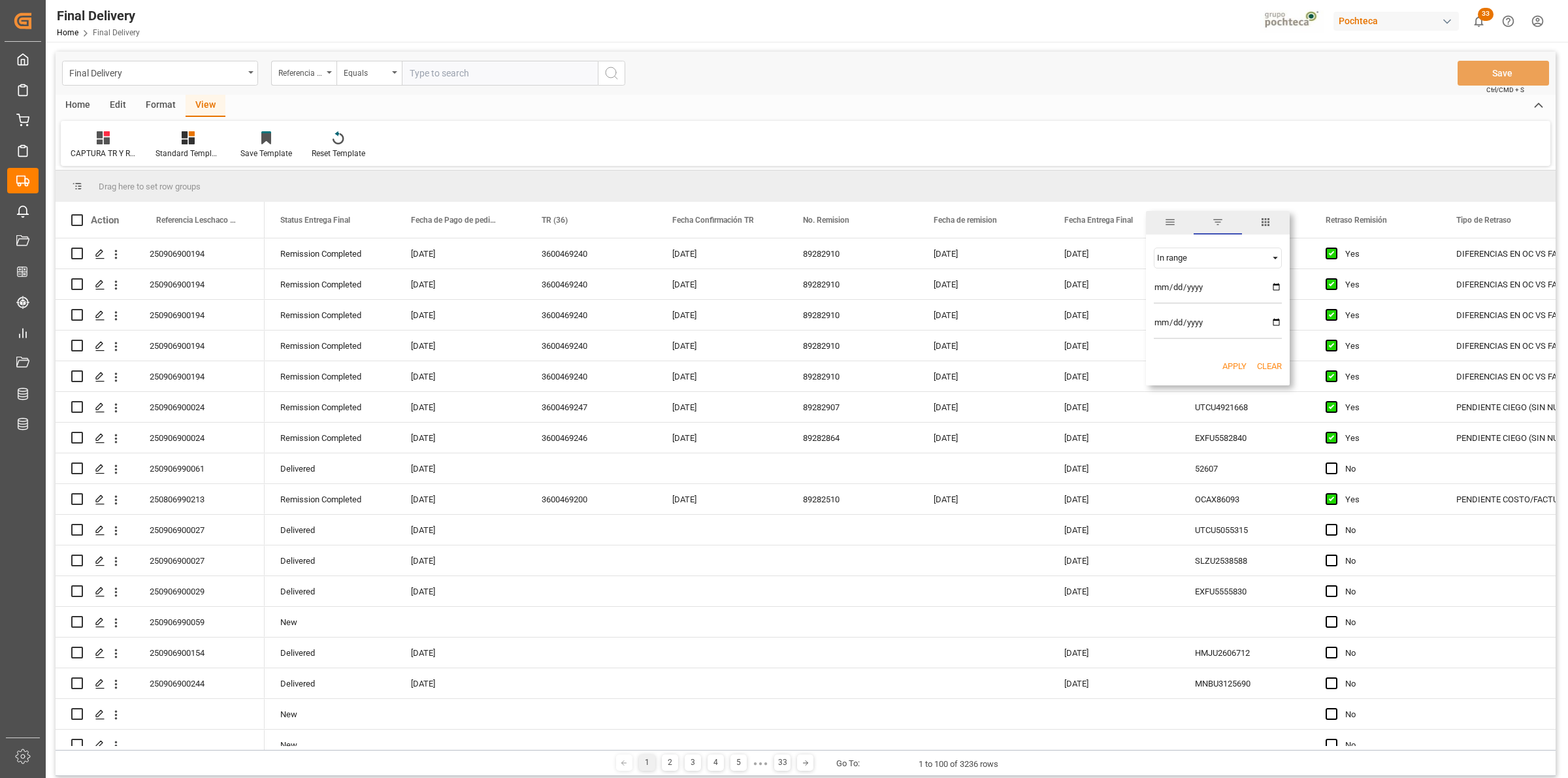
type input "2025-09-02"
click at [1227, 363] on button "Apply" at bounding box center [1235, 366] width 24 height 13
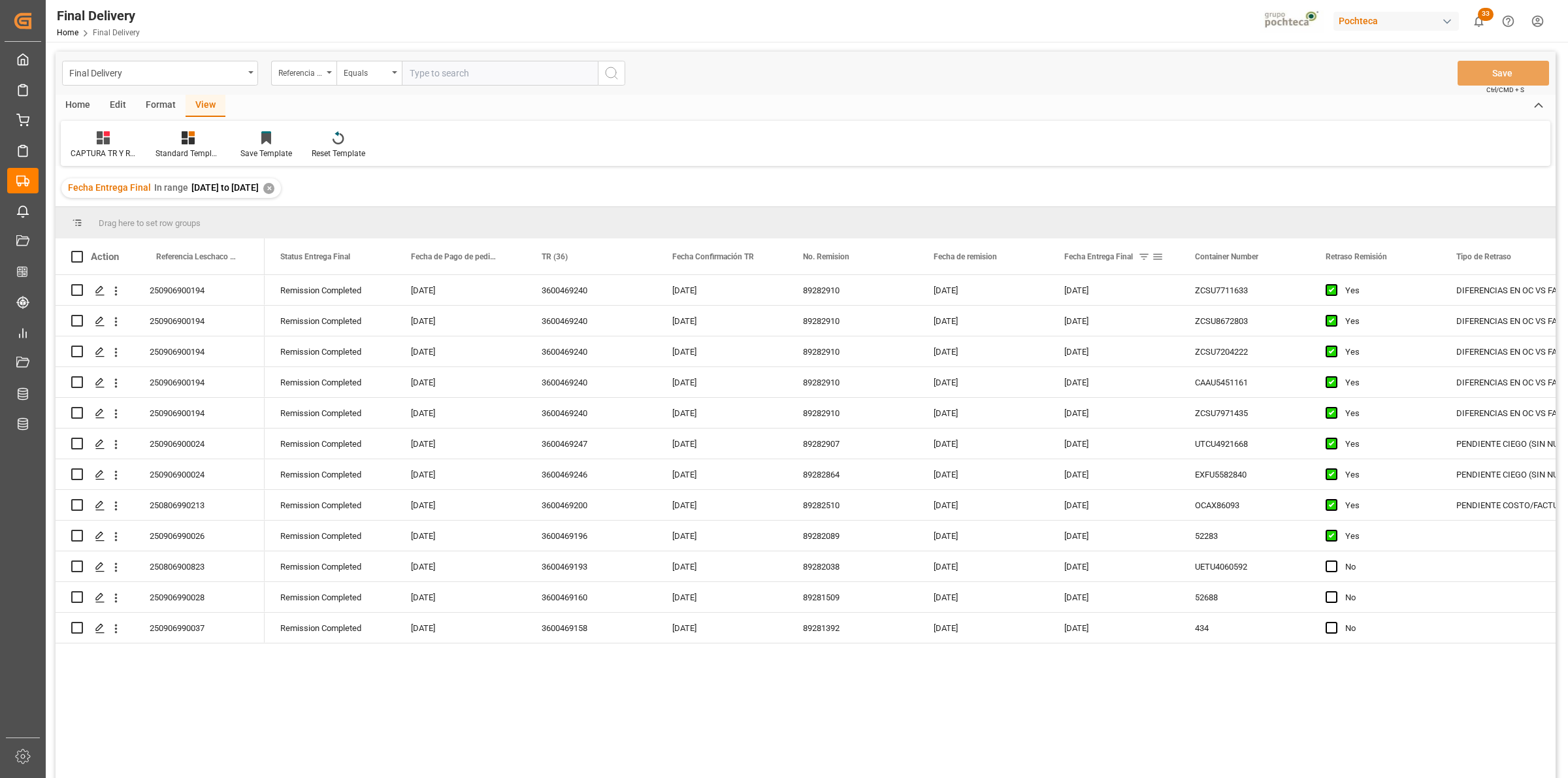
click at [1160, 259] on span at bounding box center [1157, 256] width 11 height 11
click at [1277, 294] on span "Filtering operator" at bounding box center [1275, 294] width 11 height 11
click at [1216, 315] on div "Equals" at bounding box center [1218, 316] width 128 height 21
click at [1272, 326] on input "2025-09-01" at bounding box center [1218, 327] width 128 height 26
type input "2025-09-03"
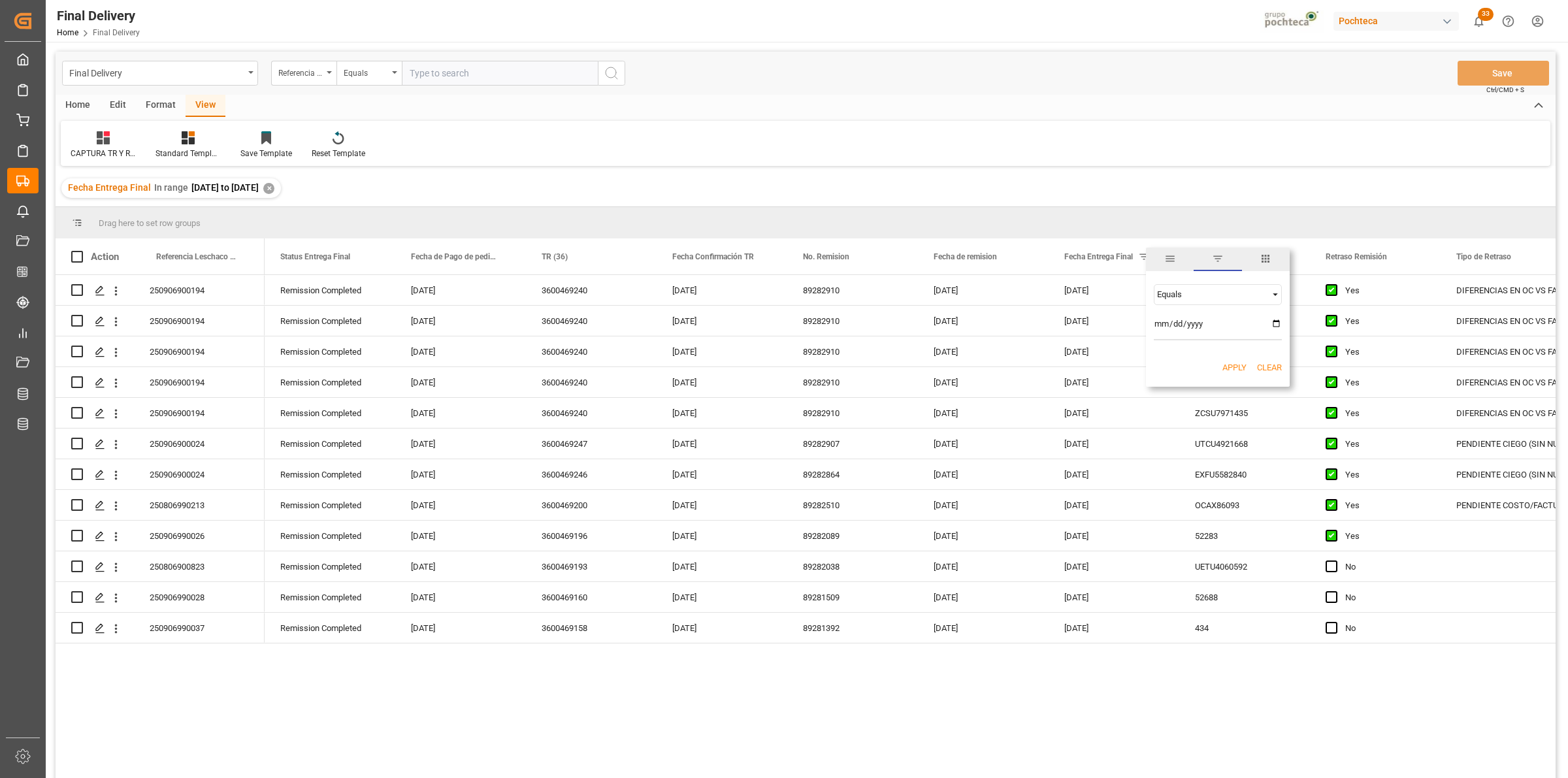
click at [1229, 371] on button "Apply" at bounding box center [1235, 367] width 24 height 13
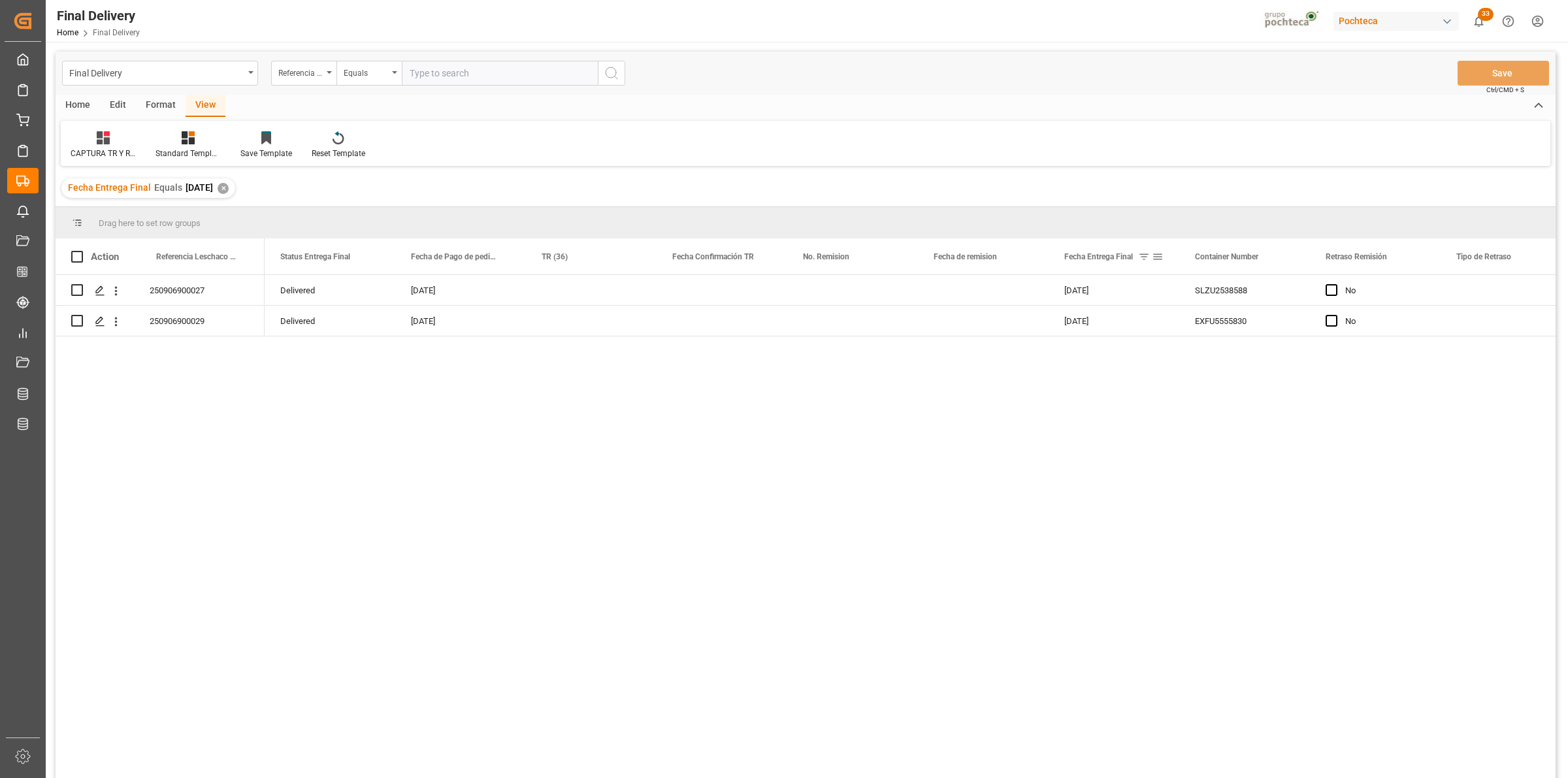
click at [1157, 259] on span at bounding box center [1157, 256] width 11 height 11
click at [229, 190] on div "✕" at bounding box center [223, 188] width 11 height 11
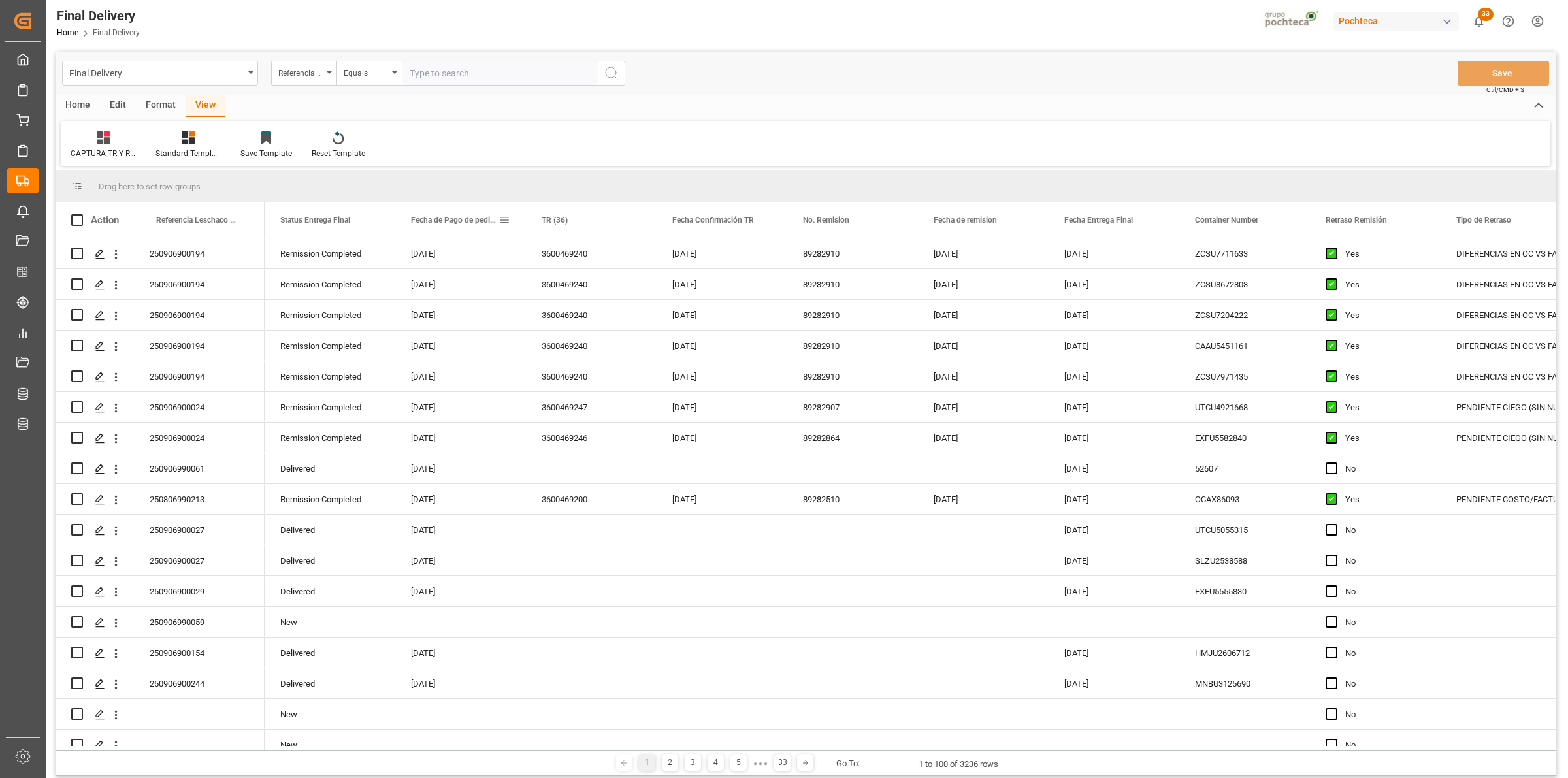
click at [506, 215] on span at bounding box center [503, 220] width 11 height 11
click at [608, 254] on div "Equals" at bounding box center [558, 257] width 110 height 10
click at [587, 346] on div "In range" at bounding box center [565, 342] width 128 height 21
click at [631, 283] on div "In range AND OR Equals" at bounding box center [565, 293] width 144 height 113
click at [625, 283] on input "date" at bounding box center [565, 290] width 128 height 26
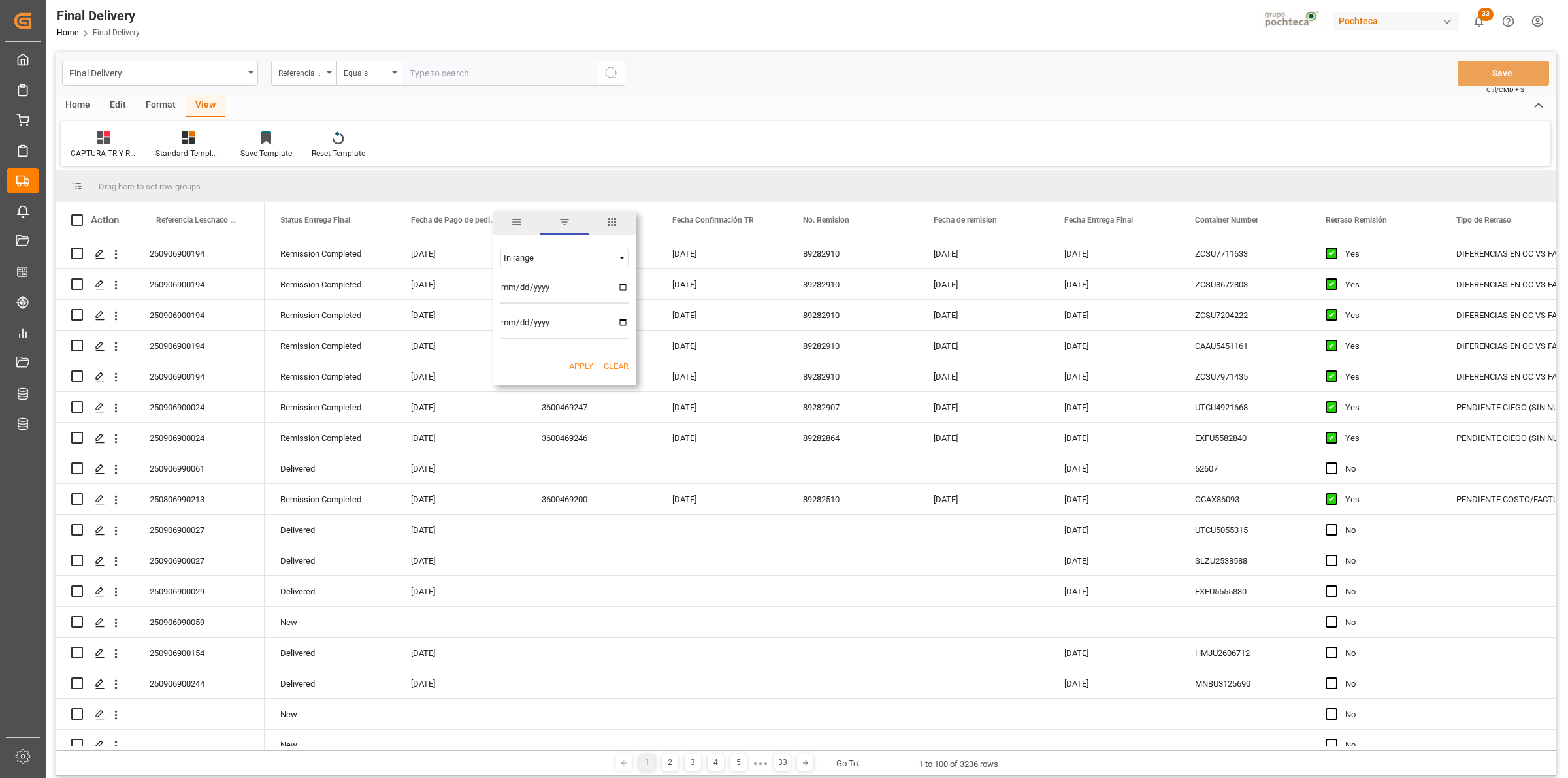
type input "2025-08-10"
click at [623, 321] on input "date" at bounding box center [565, 326] width 128 height 26
type input "2025-08-23"
click at [577, 370] on button "Apply" at bounding box center [581, 366] width 24 height 13
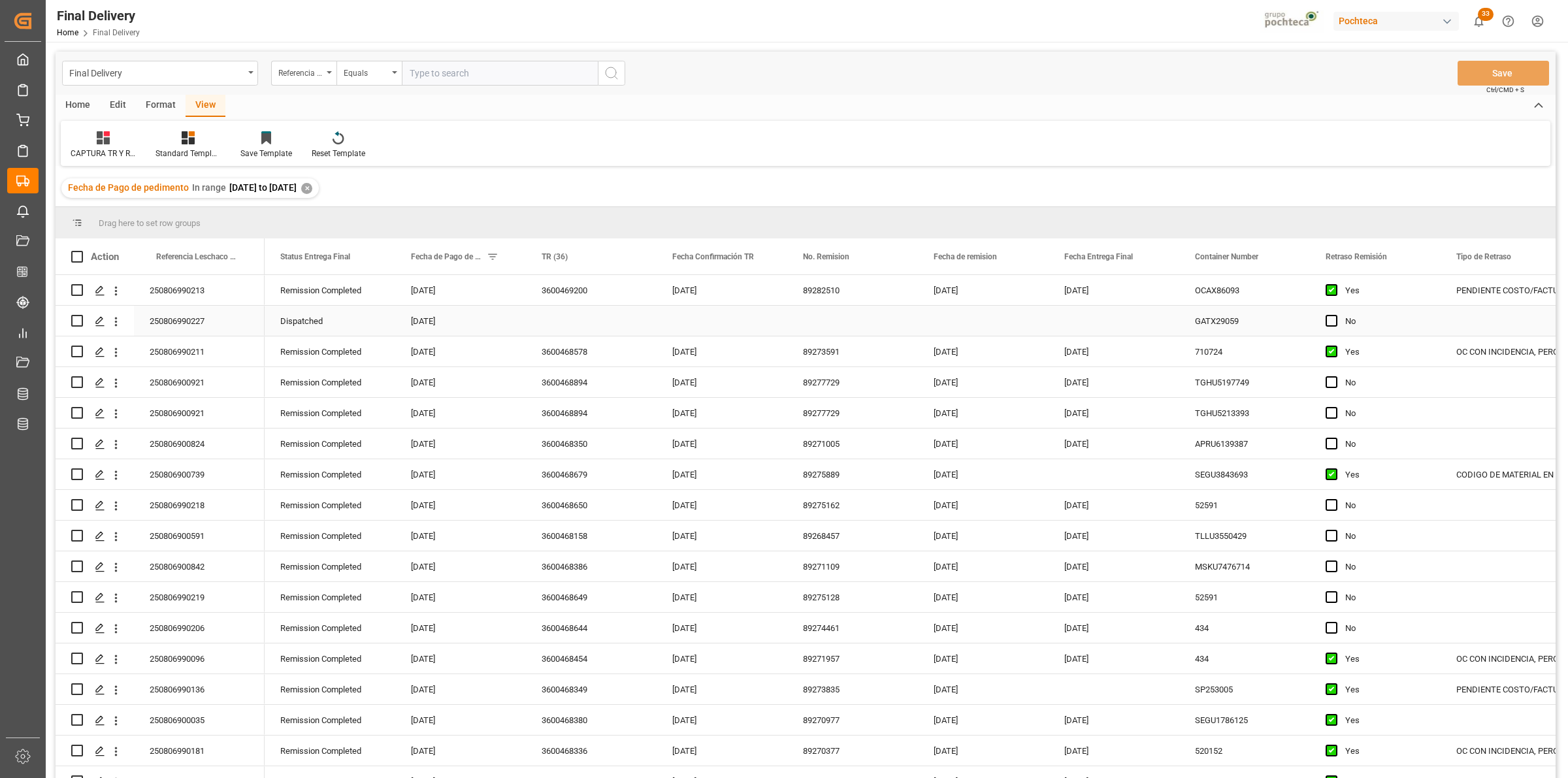
click at [216, 324] on div "250806990227" at bounding box center [200, 320] width 131 height 30
click at [863, 132] on div "CAPTURA TR Y RETRASO + FECHA DE ENTREGA Standard Templates Save Template Reset …" at bounding box center [805, 144] width 1489 height 45
click at [401, 235] on div "Drag here to set row groups" at bounding box center [805, 222] width 1500 height 31
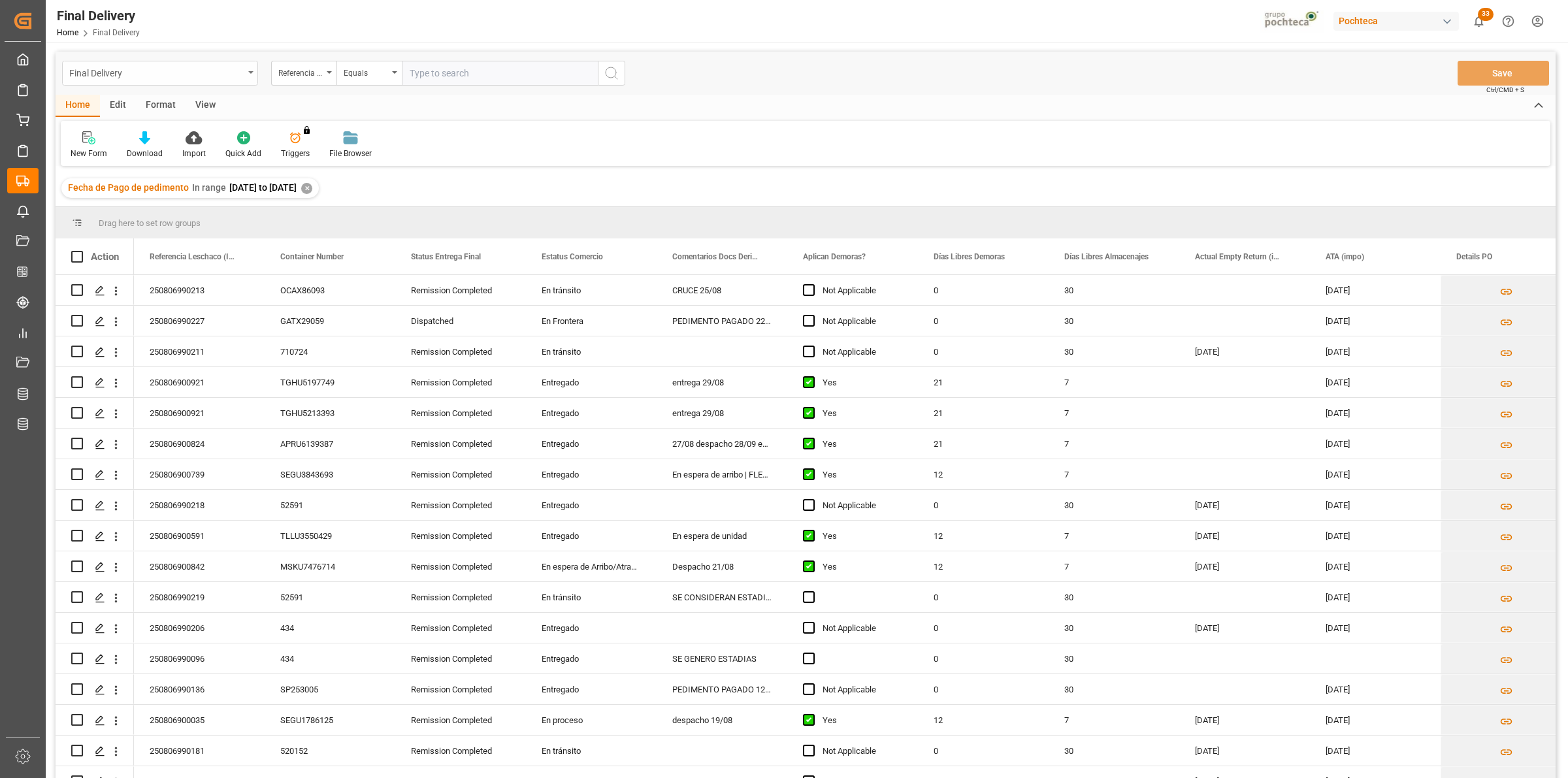
click at [237, 75] on div "Final Delivery" at bounding box center [156, 72] width 175 height 17
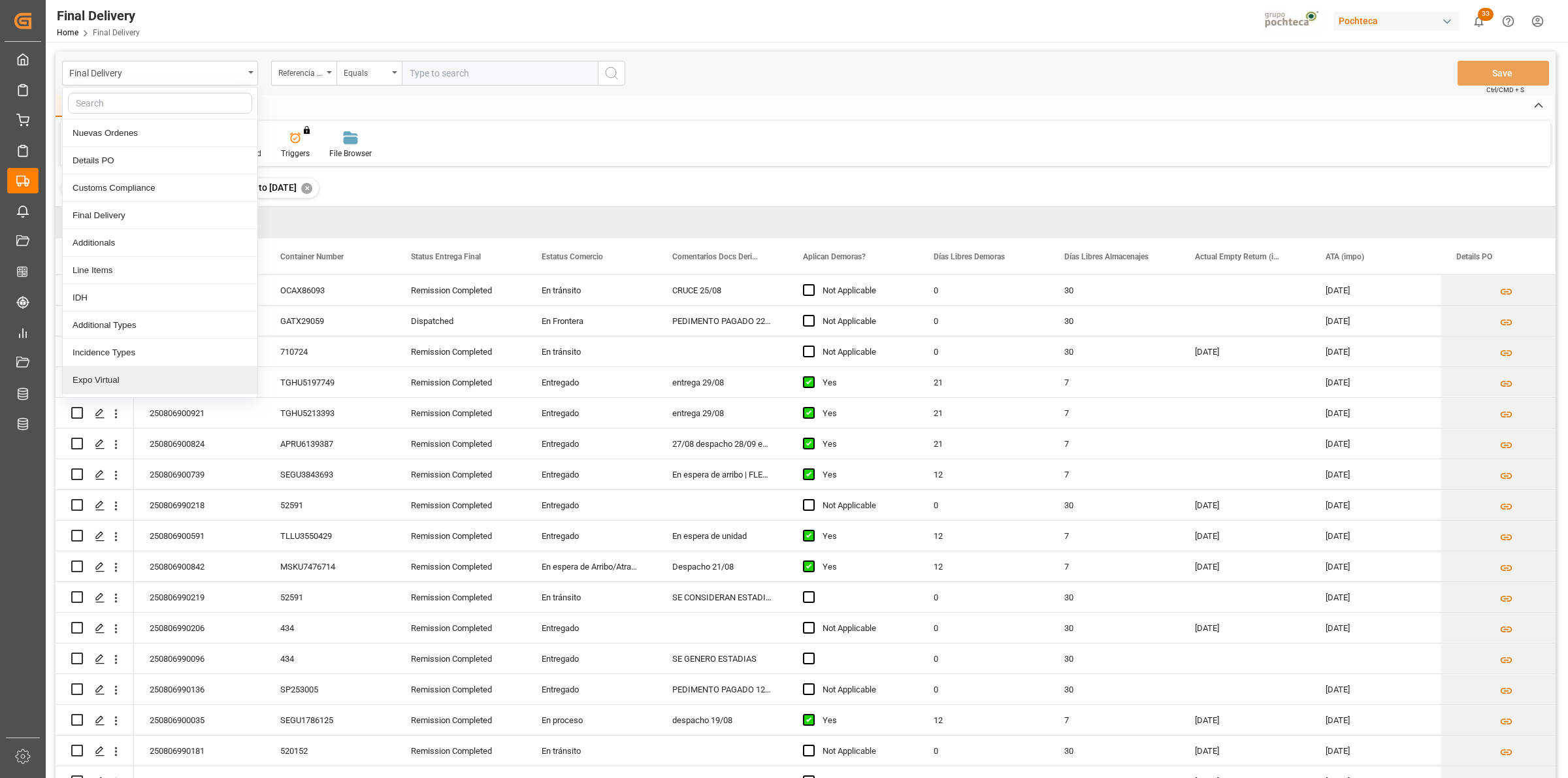
click at [149, 378] on div "Expo Virtual" at bounding box center [160, 379] width 195 height 27
